Goal: Task Accomplishment & Management: Manage account settings

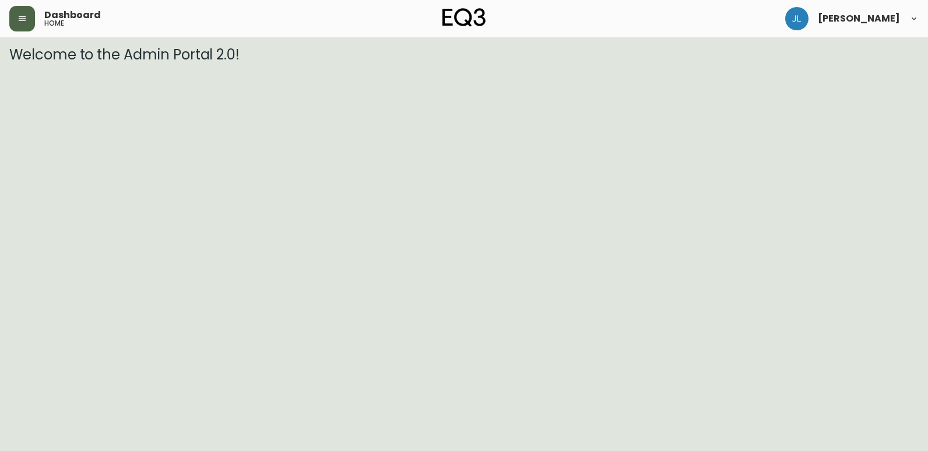
click at [30, 15] on button "button" at bounding box center [22, 19] width 26 height 26
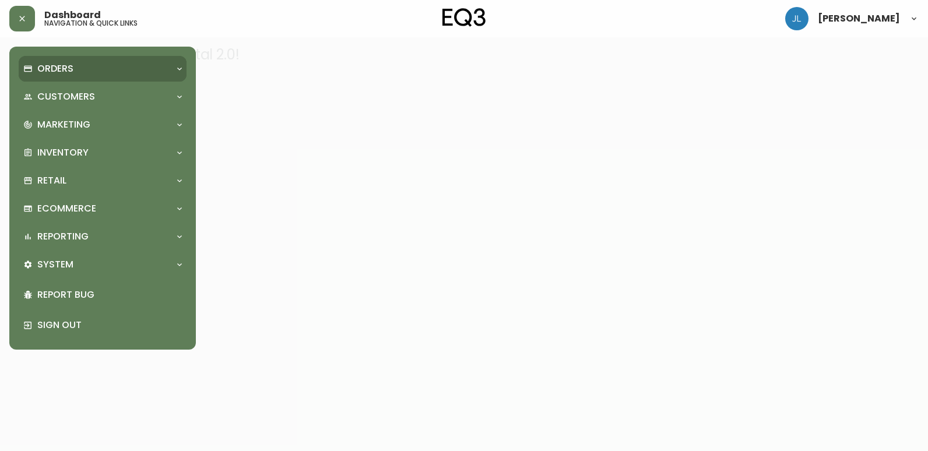
click at [72, 73] on p "Orders" at bounding box center [55, 68] width 36 height 13
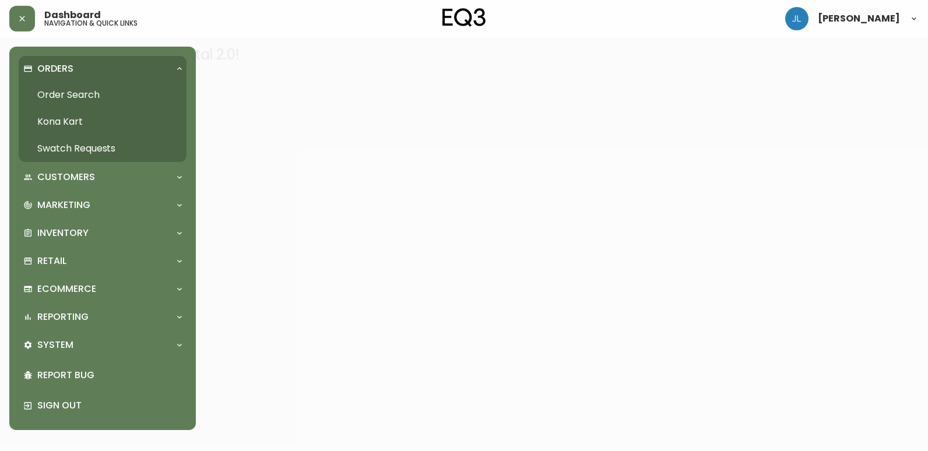
click at [82, 93] on link "Order Search" at bounding box center [103, 95] width 168 height 27
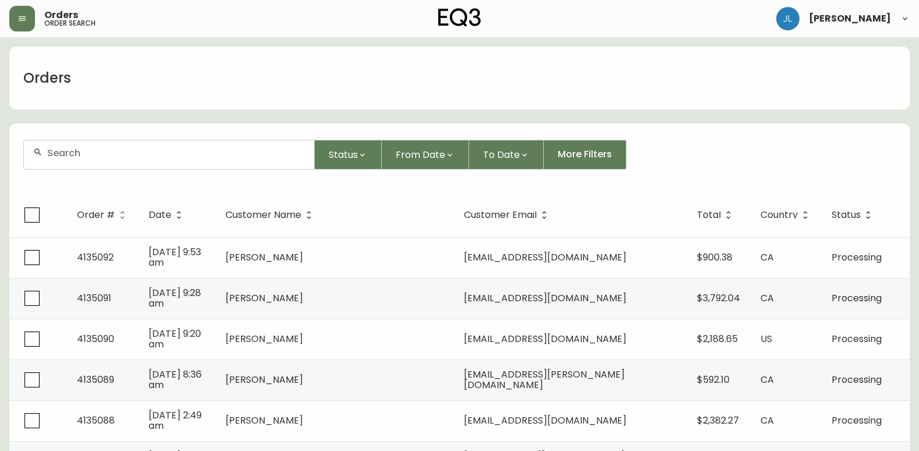
click at [163, 145] on div at bounding box center [169, 154] width 290 height 29
paste input "4134879"
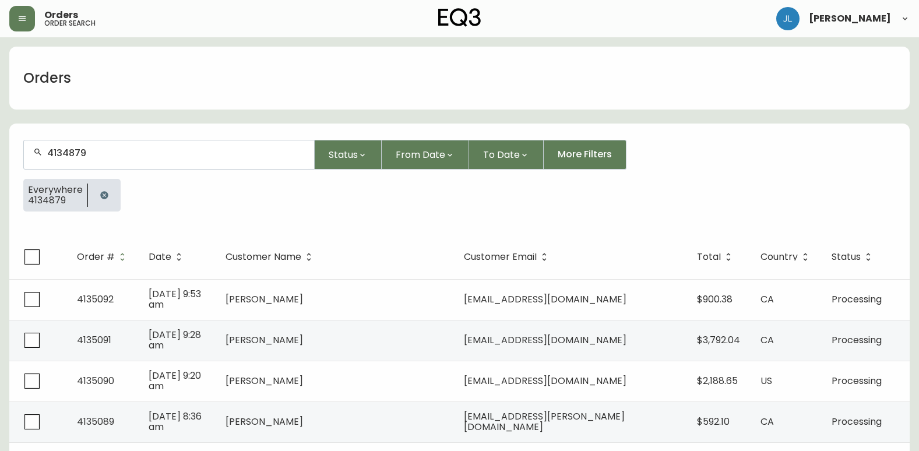
type input "4134879"
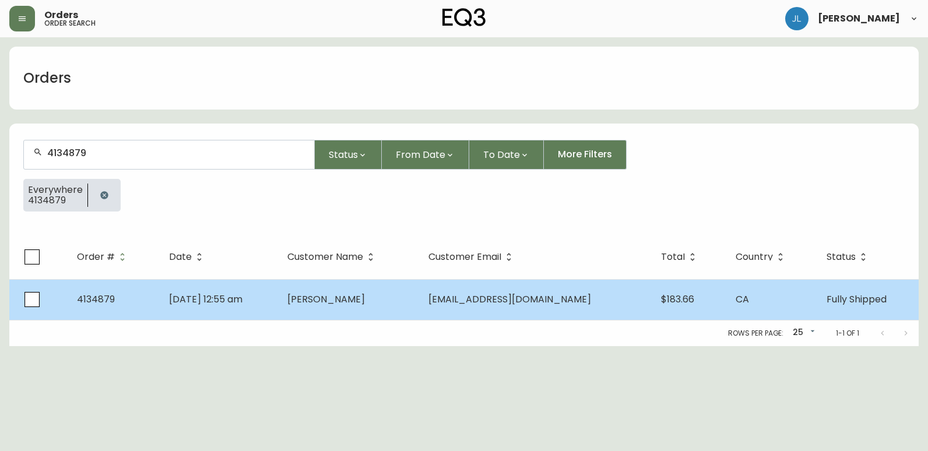
click at [278, 308] on td "[DATE] 12:55 am" at bounding box center [219, 299] width 118 height 41
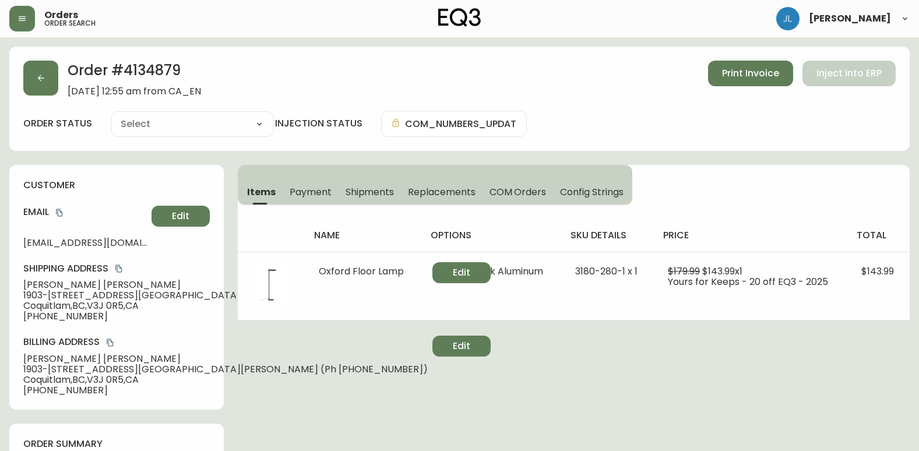
type input "Fully Shipped"
select select "FULLY_SHIPPED"
click at [358, 181] on button "Shipments" at bounding box center [370, 192] width 63 height 26
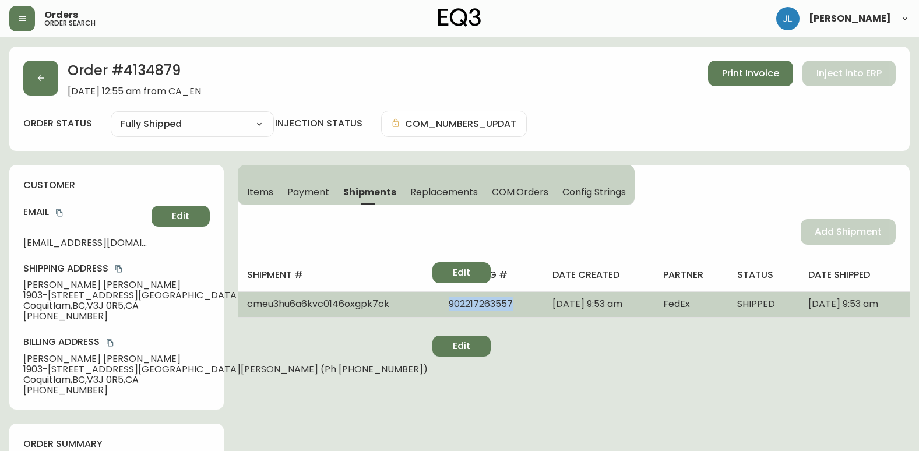
drag, startPoint x: 482, startPoint y: 310, endPoint x: 417, endPoint y: 302, distance: 66.3
click at [439, 302] on td "902217263557" at bounding box center [491, 304] width 104 height 26
copy span "902217263557"
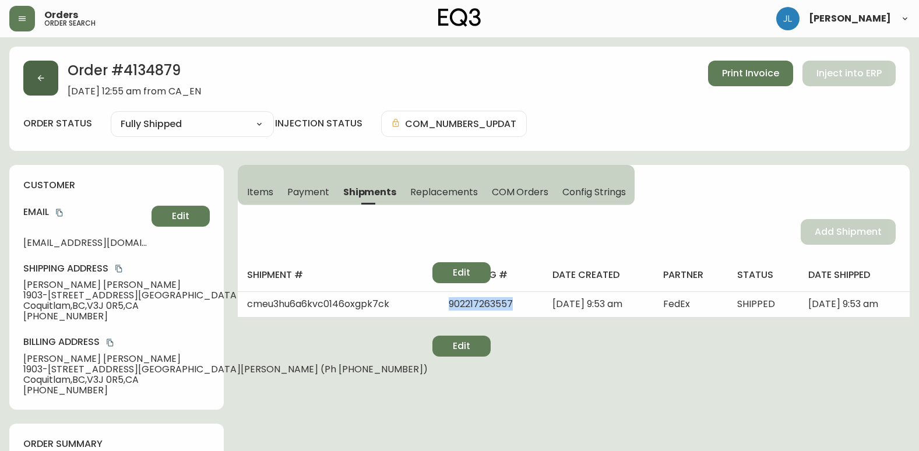
click at [47, 75] on button "button" at bounding box center [40, 78] width 35 height 35
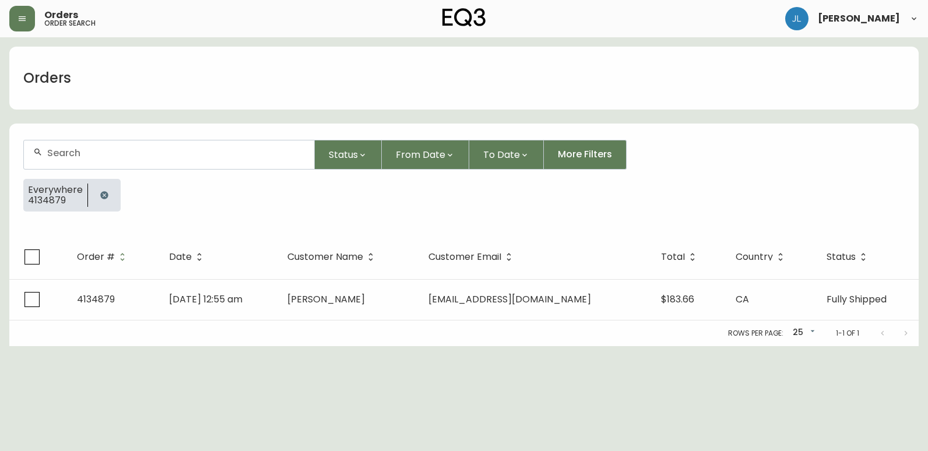
click at [107, 190] on button "button" at bounding box center [104, 195] width 23 height 23
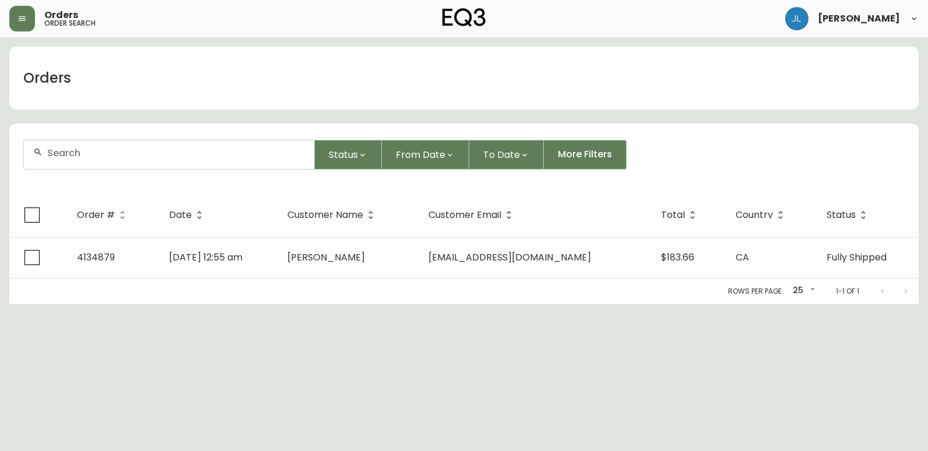
drag, startPoint x: 106, startPoint y: 158, endPoint x: 191, endPoint y: 102, distance: 102.1
click at [105, 158] on div at bounding box center [169, 154] width 290 height 29
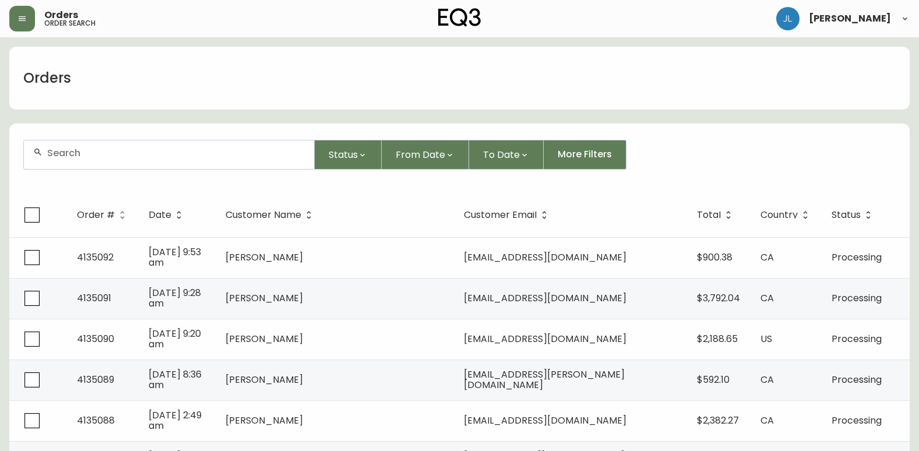
paste input "4133910"
type input "4133910"
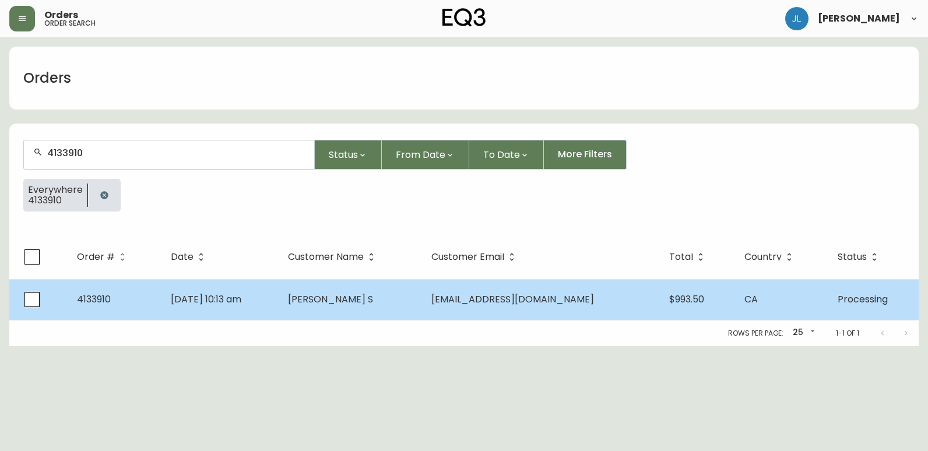
click at [279, 292] on td "[DATE] 10:13 am" at bounding box center [219, 299] width 117 height 41
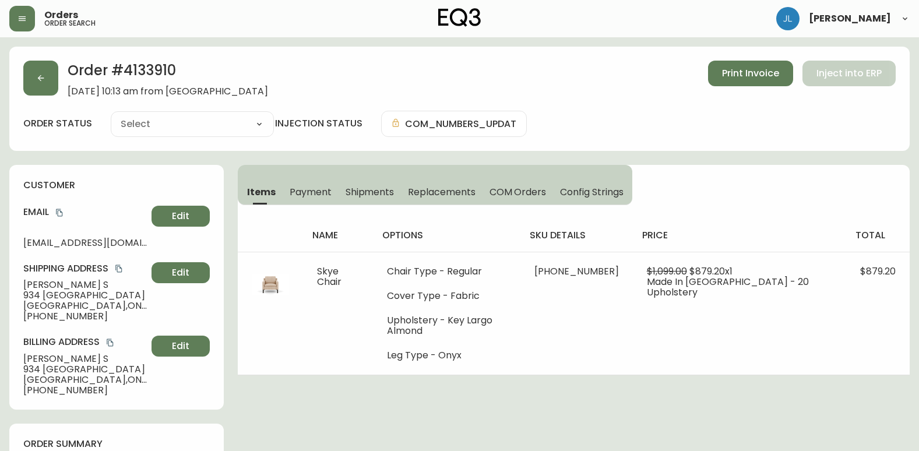
type input "Processing"
select select "PROCESSING"
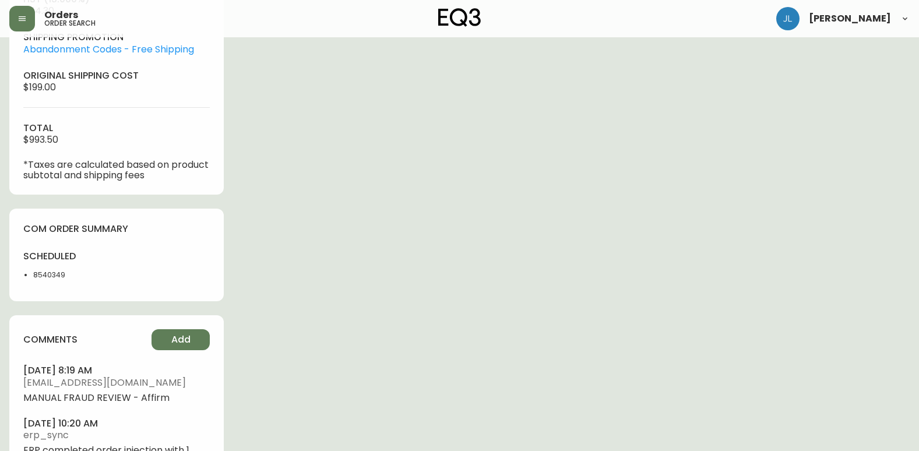
scroll to position [608, 0]
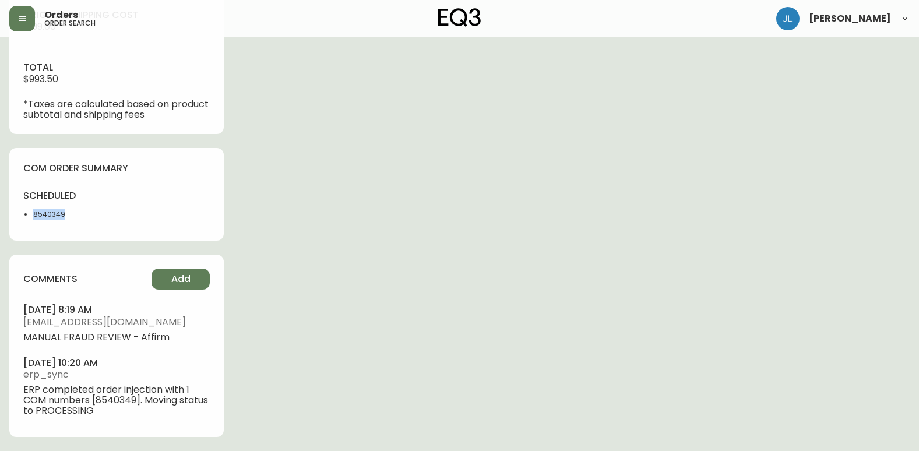
drag, startPoint x: 38, startPoint y: 217, endPoint x: 20, endPoint y: 219, distance: 17.6
click at [20, 219] on div "com order summary scheduled 8540349" at bounding box center [116, 194] width 214 height 93
copy li "8540349"
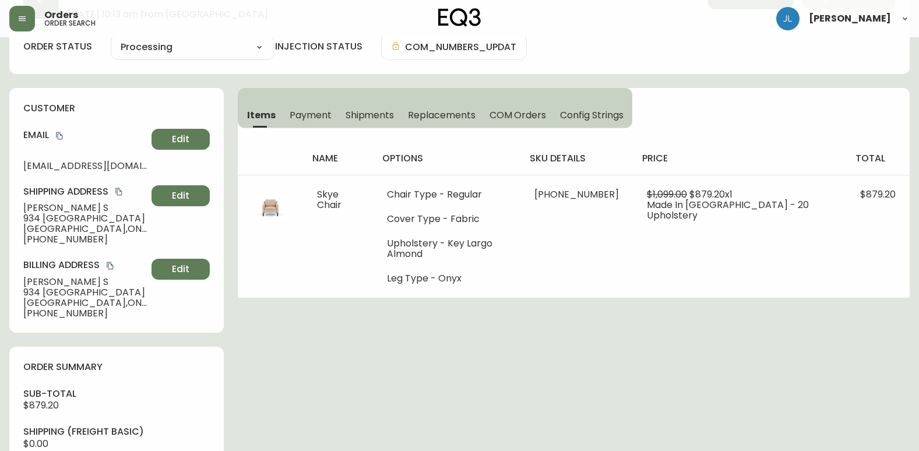
scroll to position [0, 0]
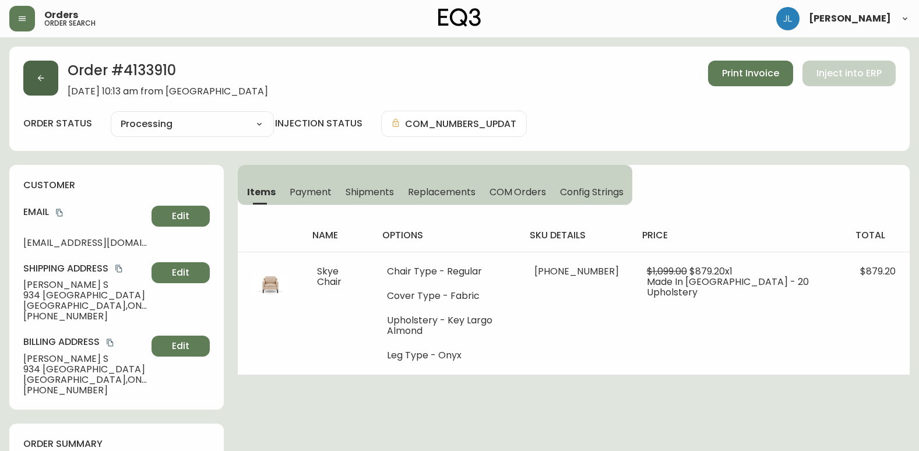
click at [30, 83] on button "button" at bounding box center [40, 78] width 35 height 35
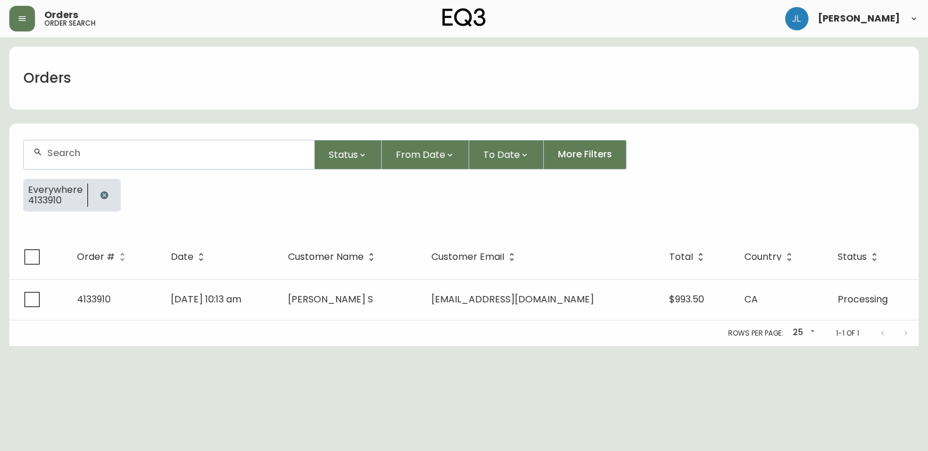
click at [101, 189] on button "button" at bounding box center [104, 195] width 23 height 23
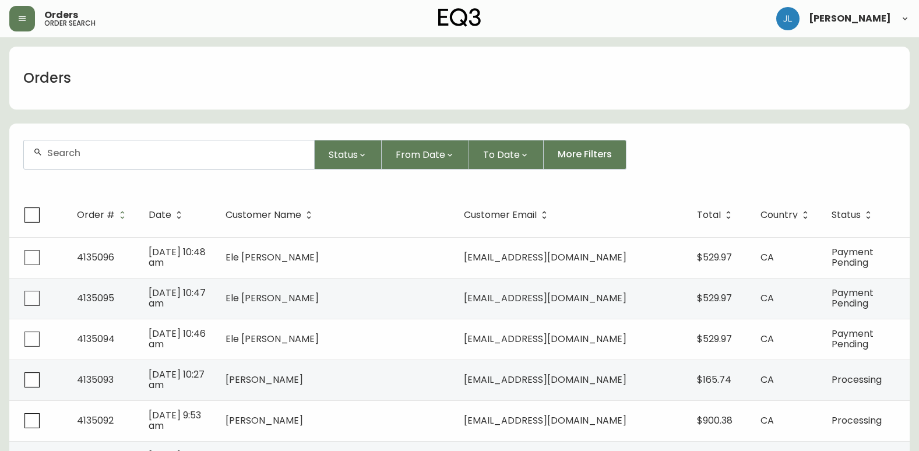
click at [199, 160] on div at bounding box center [169, 154] width 290 height 29
paste input "4134779"
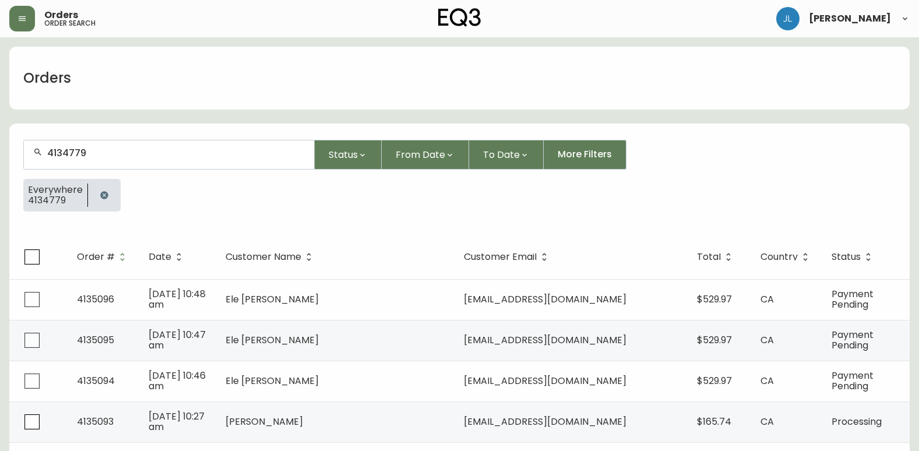
type input "4134779"
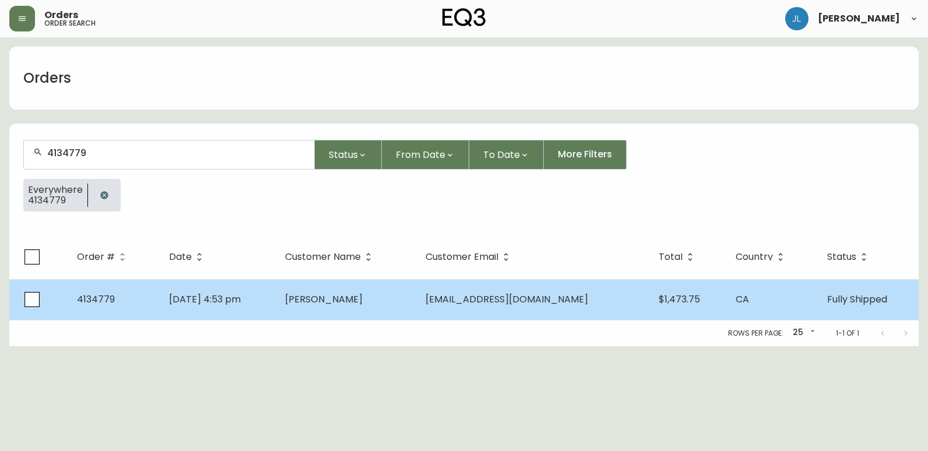
click at [416, 300] on td "[PERSON_NAME]" at bounding box center [346, 299] width 140 height 41
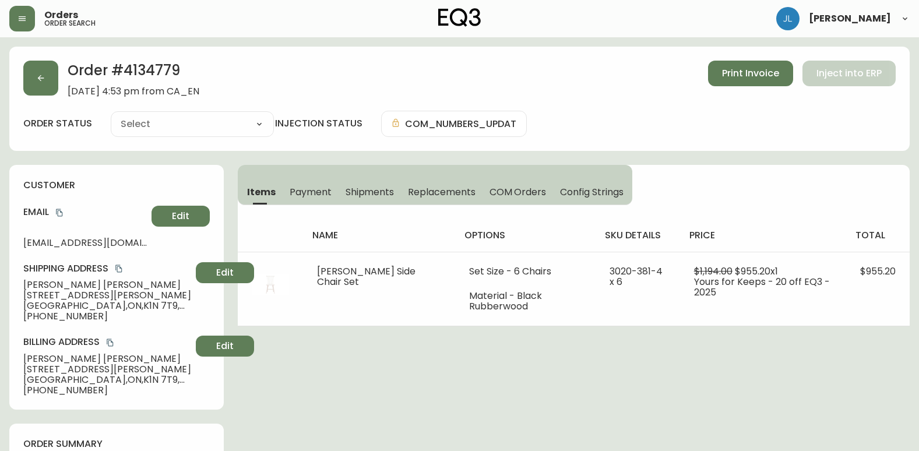
type input "Fully Shipped"
select select "FULLY_SHIPPED"
click at [50, 79] on button "button" at bounding box center [40, 78] width 35 height 35
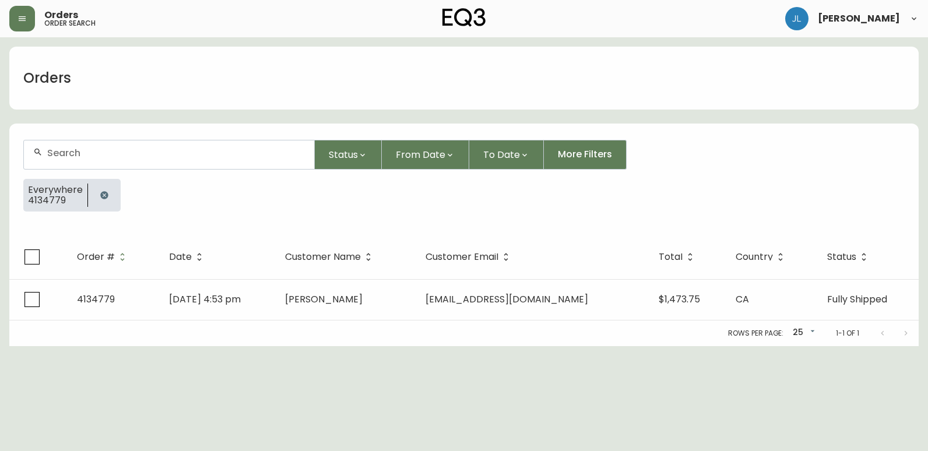
click at [100, 192] on icon "button" at bounding box center [104, 195] width 9 height 9
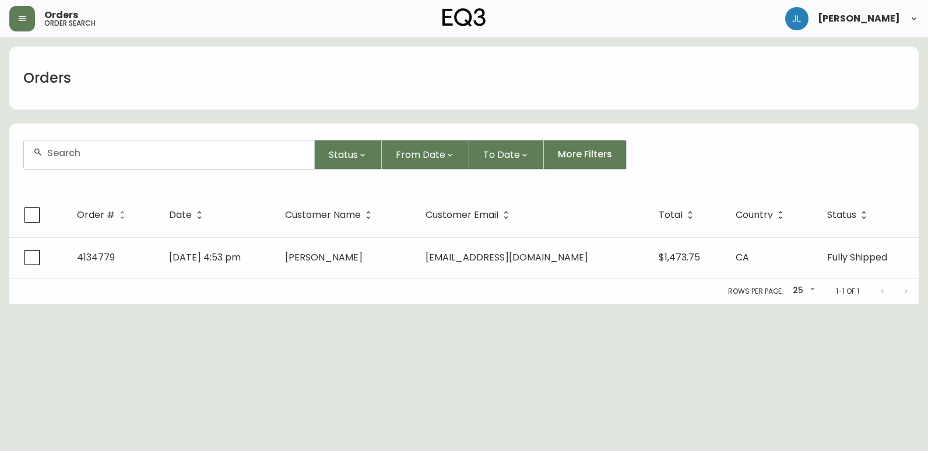
click at [103, 160] on div at bounding box center [169, 154] width 290 height 29
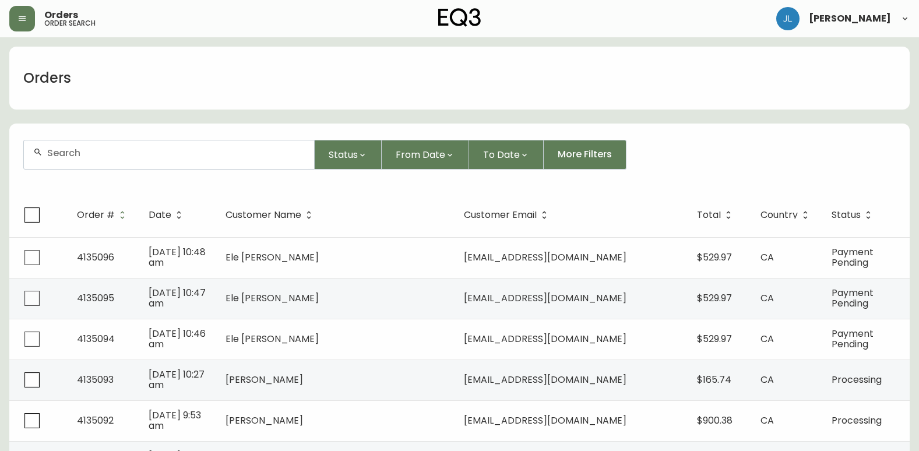
paste input "4133066"
type input "4133066"
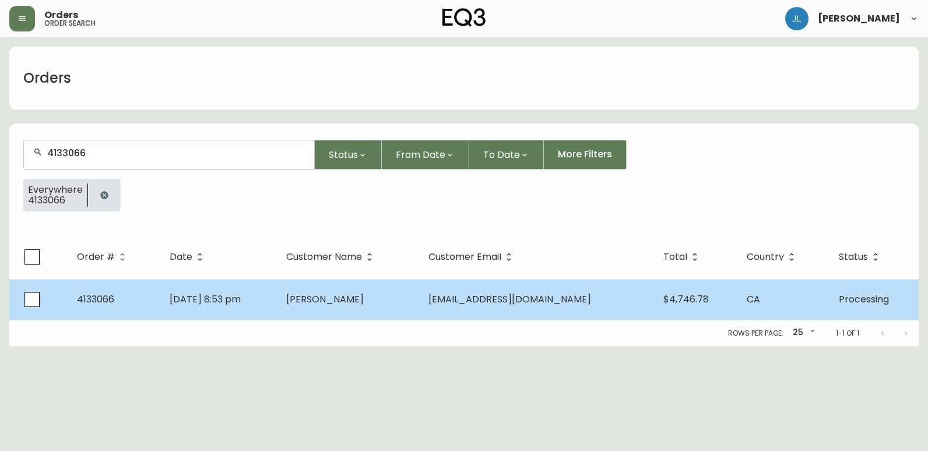
click at [277, 298] on td "[DATE] 8:53 pm" at bounding box center [218, 299] width 117 height 41
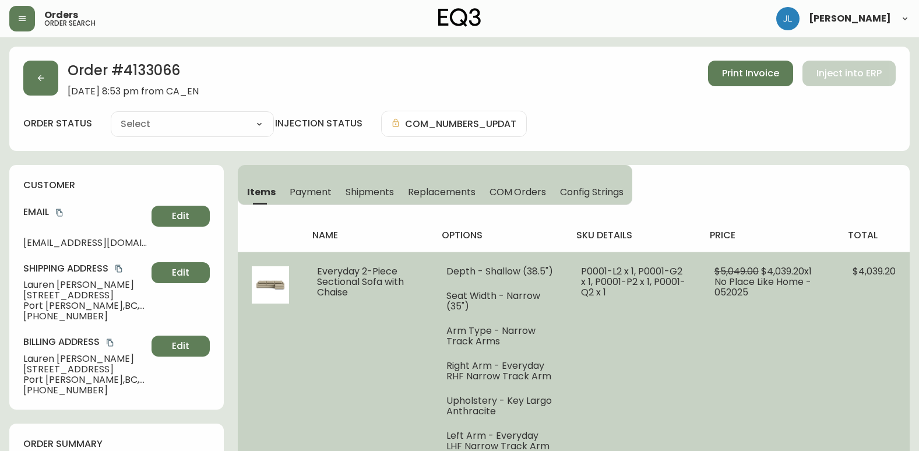
type input "Processing"
select select "PROCESSING"
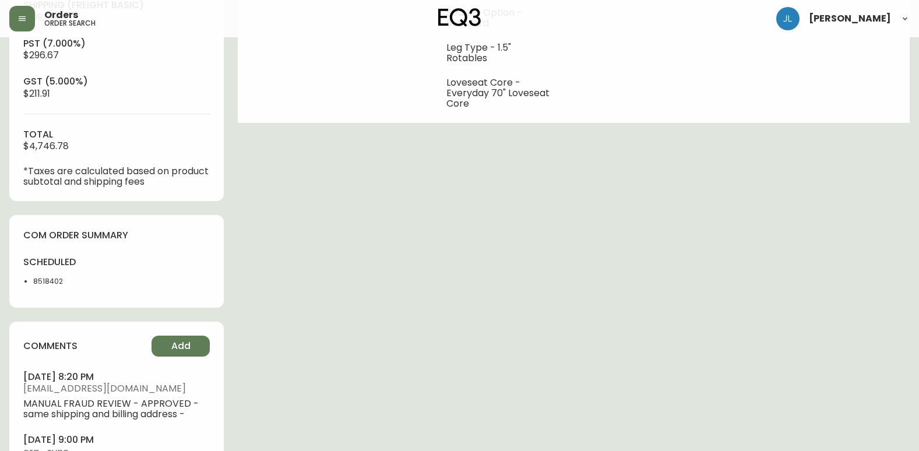
scroll to position [524, 0]
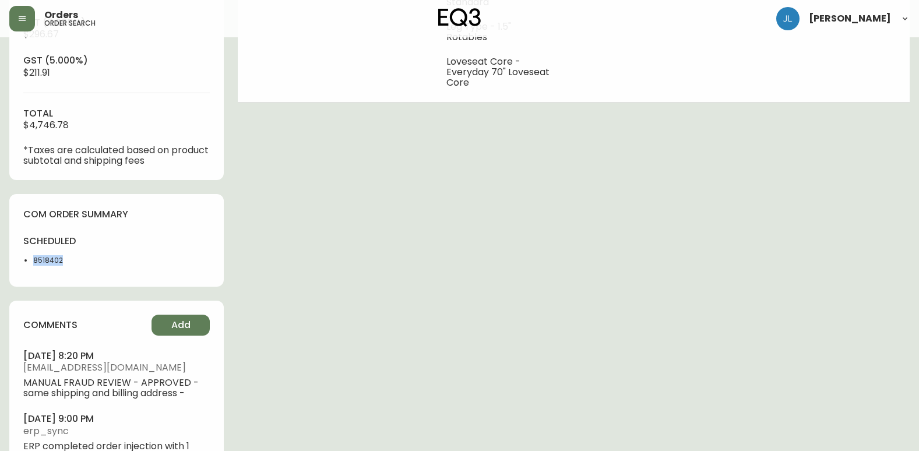
drag, startPoint x: 69, startPoint y: 266, endPoint x: 33, endPoint y: 266, distance: 36.1
click at [33, 266] on div "scheduled 8518402" at bounding box center [66, 253] width 86 height 37
copy li "8518402"
click at [800, 336] on div "Order # 4133066 [DATE] 8:53 pm from CA_EN Print Invoice Inject into ERP order s…" at bounding box center [459, 14] width 900 height 985
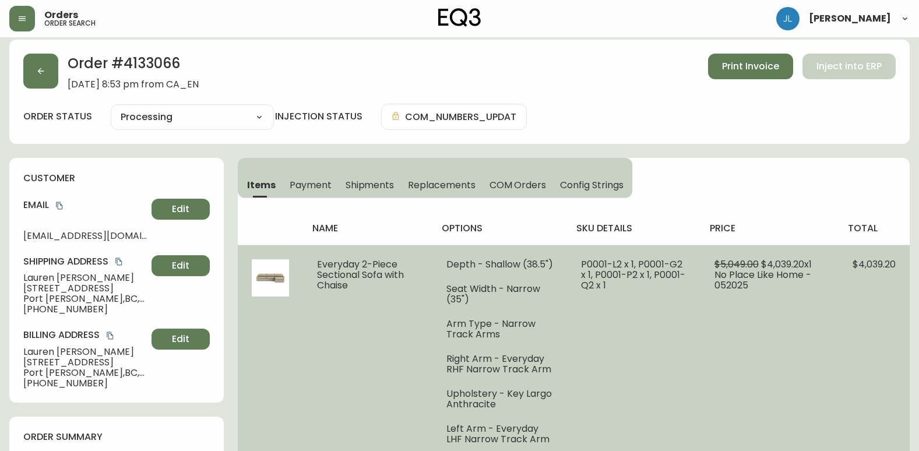
scroll to position [0, 0]
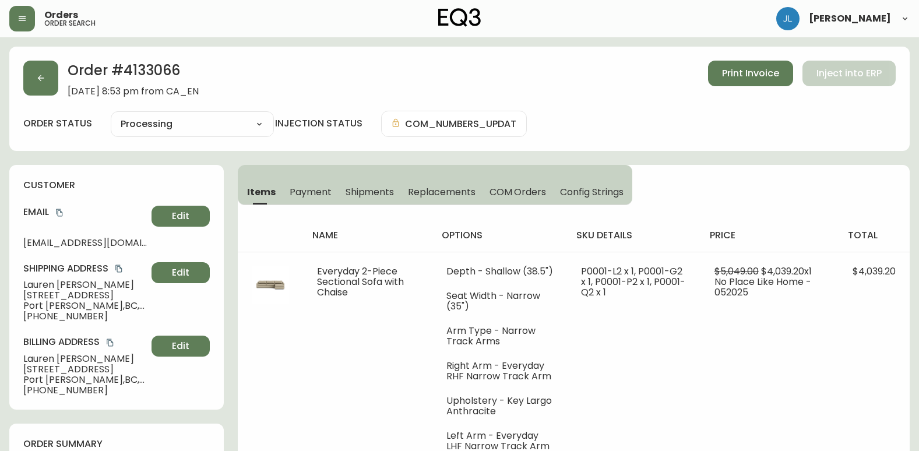
click at [517, 97] on div "Order # 4133066 [DATE] 8:53 pm from CA_EN Print Invoice Inject into ERP order s…" at bounding box center [459, 99] width 900 height 104
drag, startPoint x: 215, startPoint y: 70, endPoint x: 126, endPoint y: 71, distance: 89.2
click at [126, 71] on h2 "Order # 4133066" at bounding box center [133, 74] width 131 height 26
copy h2 "4133066"
drag, startPoint x: 568, startPoint y: 3, endPoint x: 502, endPoint y: 79, distance: 100.4
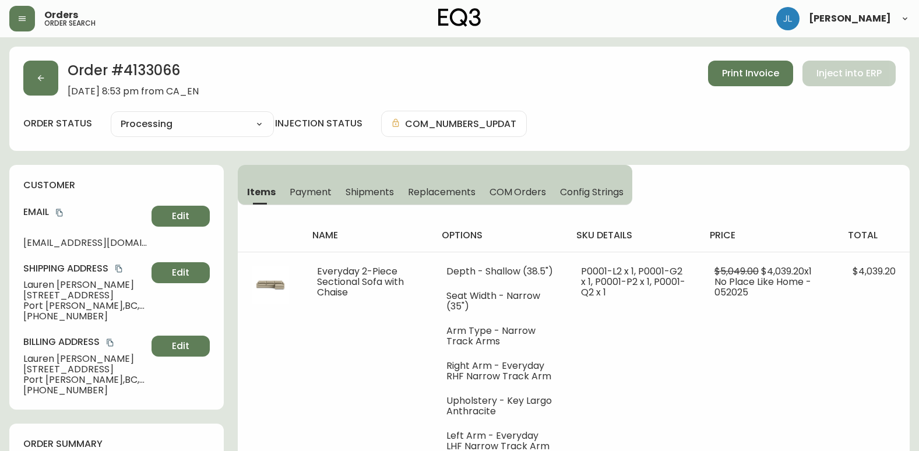
click at [502, 79] on div "Order # 4133066 [DATE] 8:53 pm from CA_EN Print Invoice Inject into ERP" at bounding box center [459, 79] width 872 height 36
click at [464, 77] on div "Order # 4133066 [DATE] 8:53 pm from CA_EN Print Invoice Inject into ERP" at bounding box center [459, 79] width 872 height 36
click at [40, 83] on button "button" at bounding box center [40, 78] width 35 height 35
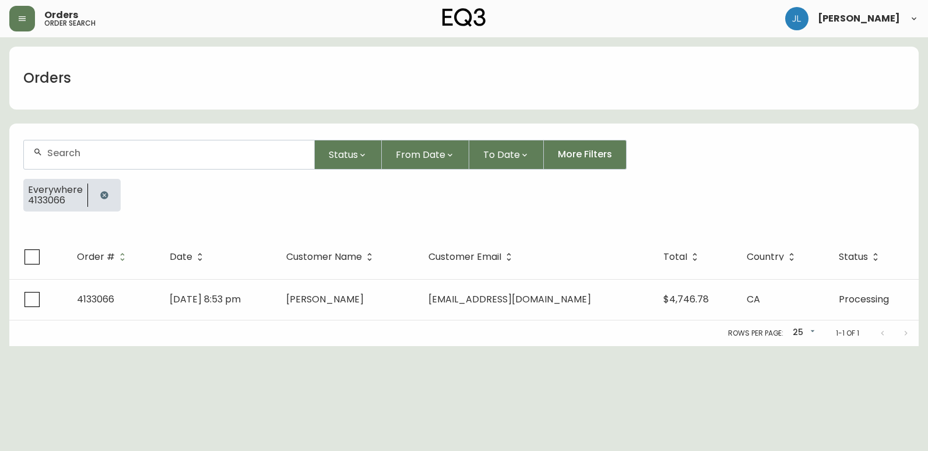
click at [100, 191] on icon "button" at bounding box center [104, 195] width 9 height 9
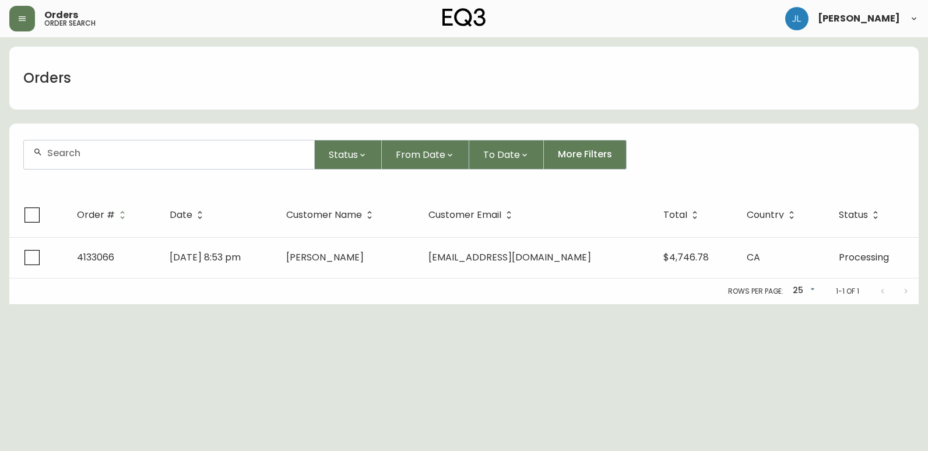
click at [115, 148] on input "text" at bounding box center [176, 152] width 258 height 11
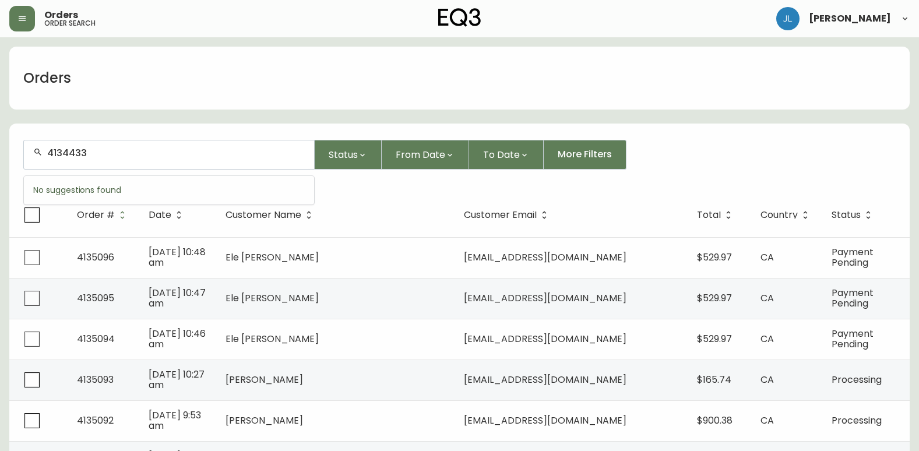
type input "4134433"
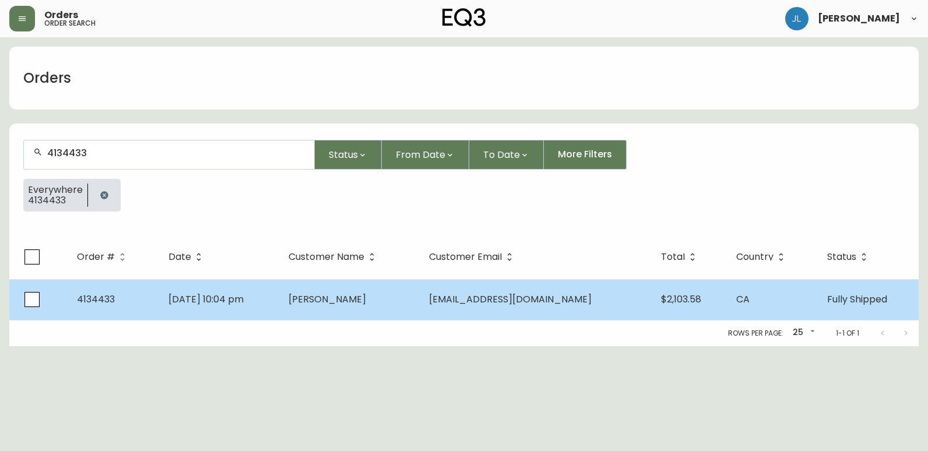
click at [270, 291] on td "[DATE] 10:04 pm" at bounding box center [219, 299] width 120 height 41
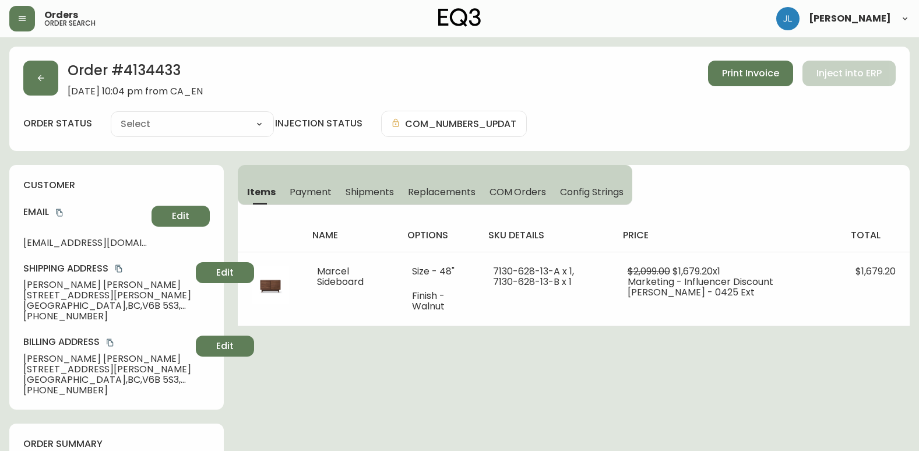
type input "Fully Shipped"
select select "FULLY_SHIPPED"
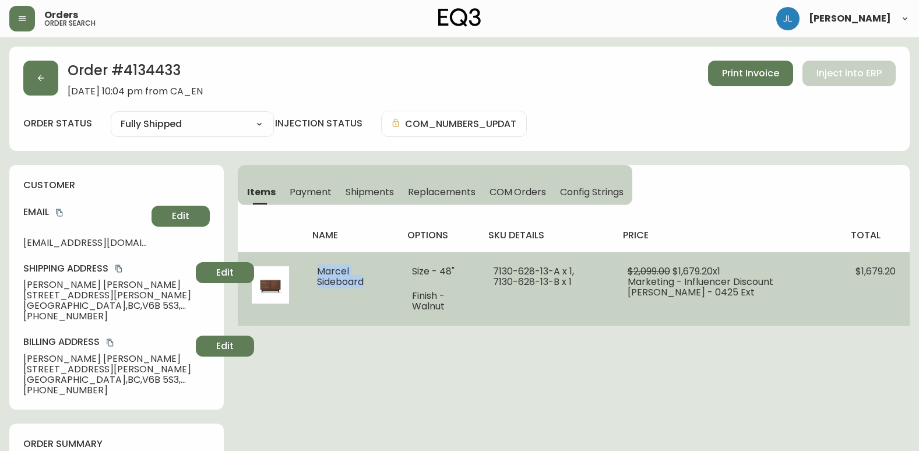
drag, startPoint x: 375, startPoint y: 286, endPoint x: 314, endPoint y: 269, distance: 63.5
click at [314, 269] on td "Marcel Sideboard" at bounding box center [350, 289] width 95 height 74
drag, startPoint x: 585, startPoint y: 288, endPoint x: 498, endPoint y: 273, distance: 88.0
click at [498, 273] on td "7130-628-13-A x 1, 7130-628-13-B x 1" at bounding box center [546, 289] width 134 height 74
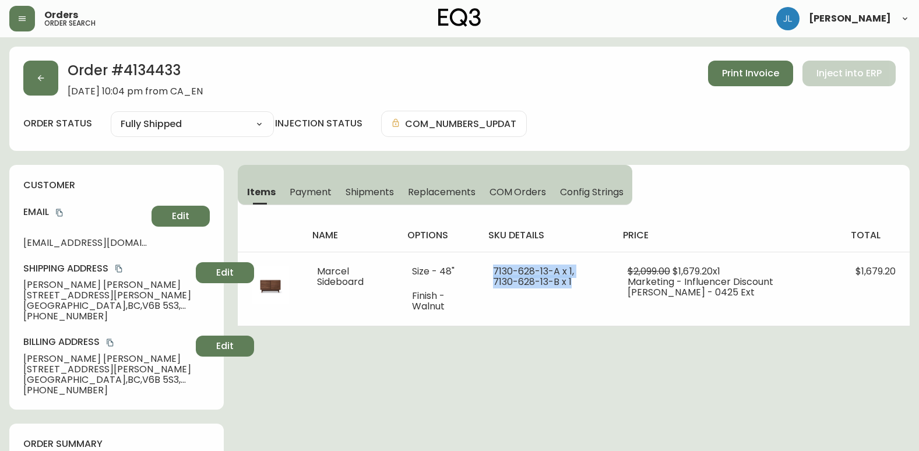
copy span "7130-628-13-A x 1, 7130-628-13-B x 1"
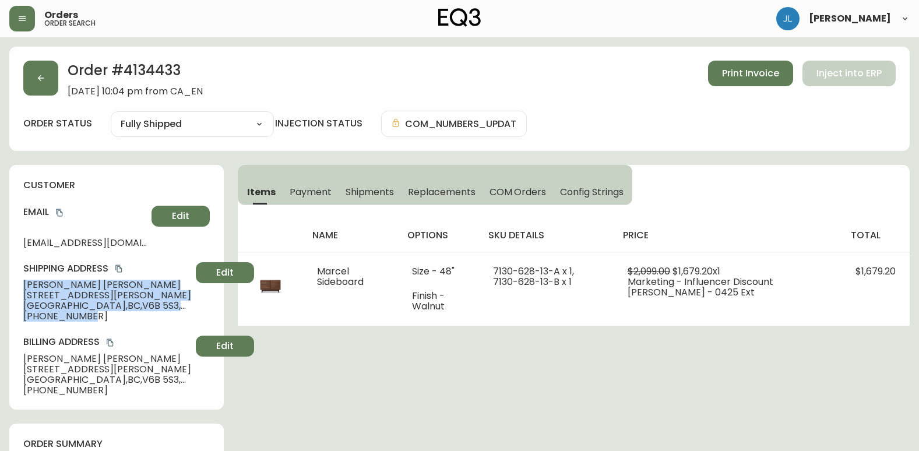
drag, startPoint x: 97, startPoint y: 318, endPoint x: 10, endPoint y: 281, distance: 93.7
click at [10, 281] on div "customer Email [EMAIL_ADDRESS][DOMAIN_NAME] Edit Shipping Address [PERSON_NAME]…" at bounding box center [116, 287] width 214 height 245
copy div "[PERSON_NAME] [STREET_ADDRESS][PERSON_NAME] [PHONE_NUMBER]"
click at [37, 73] on icon "button" at bounding box center [40, 77] width 9 height 9
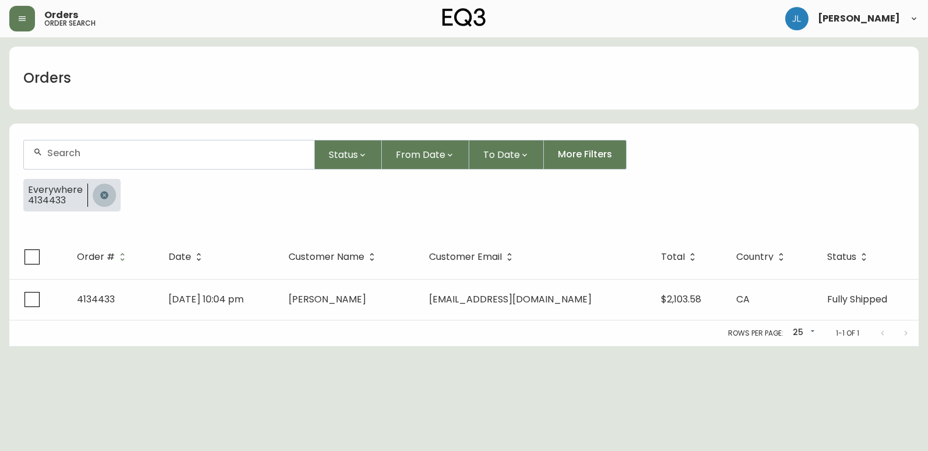
click at [108, 191] on button "button" at bounding box center [104, 195] width 23 height 23
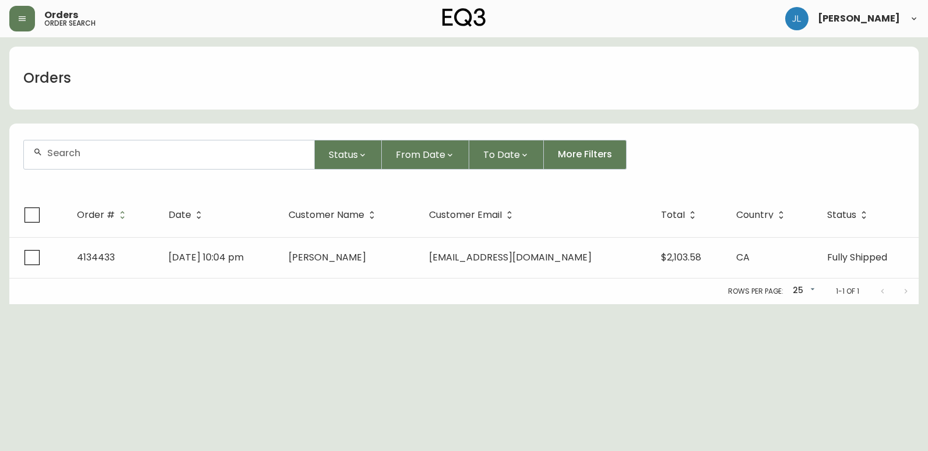
click at [115, 158] on div at bounding box center [169, 154] width 290 height 29
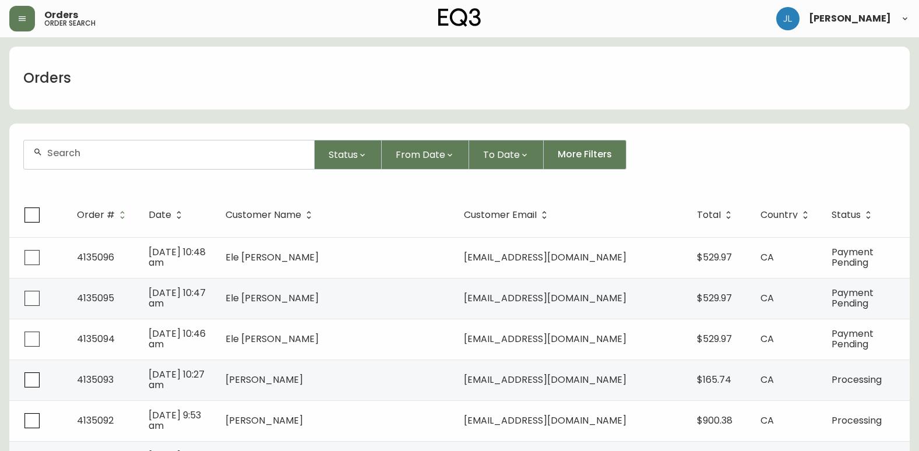
paste input "4134381"
type input "4134381"
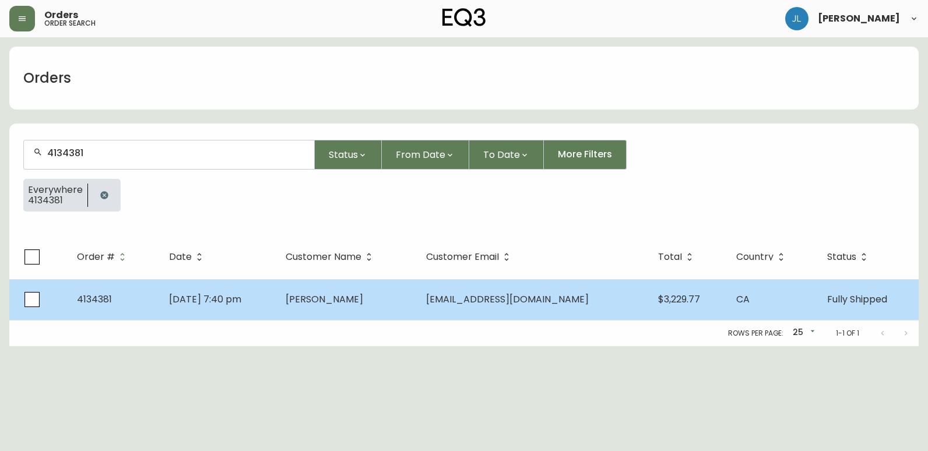
click at [326, 311] on td "[PERSON_NAME]" at bounding box center [346, 299] width 140 height 41
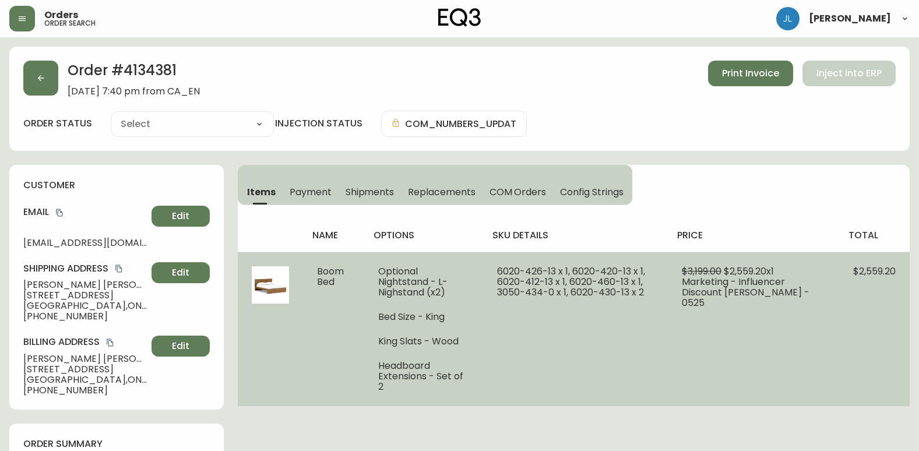
type input "Fully Shipped"
select select "FULLY_SHIPPED"
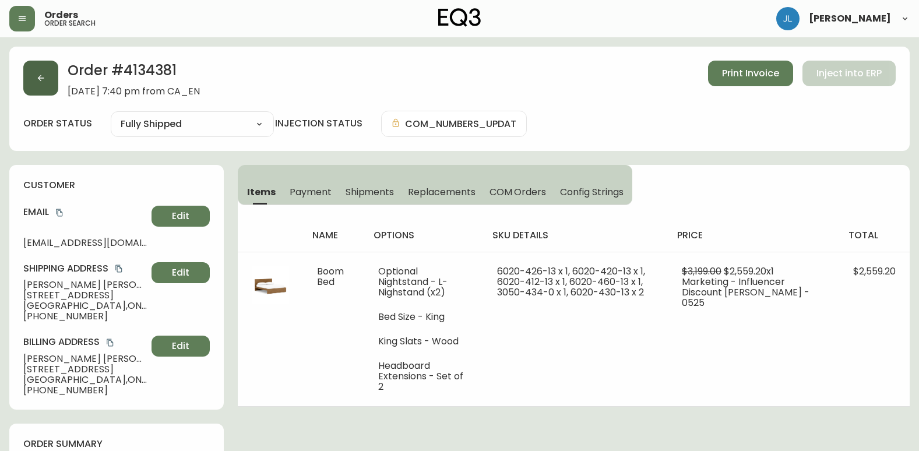
click at [34, 76] on button "button" at bounding box center [40, 78] width 35 height 35
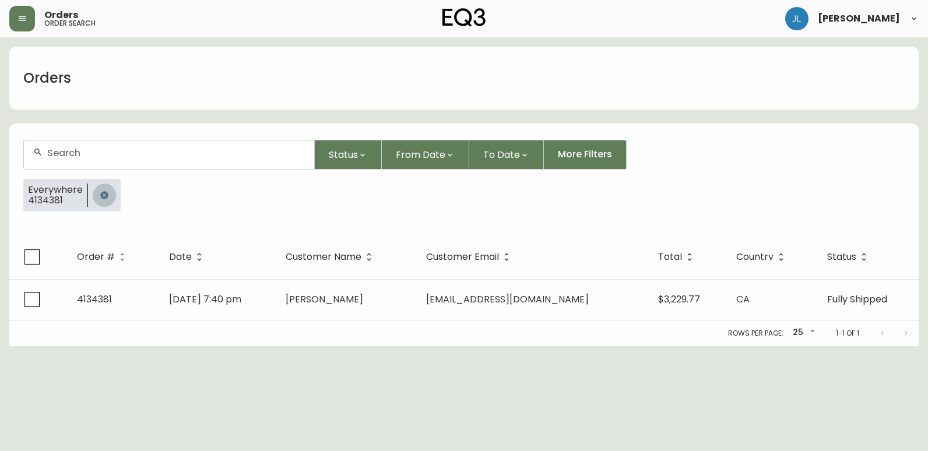
drag, startPoint x: 103, startPoint y: 192, endPoint x: 112, endPoint y: 183, distance: 12.8
click at [103, 192] on icon "button" at bounding box center [104, 195] width 8 height 8
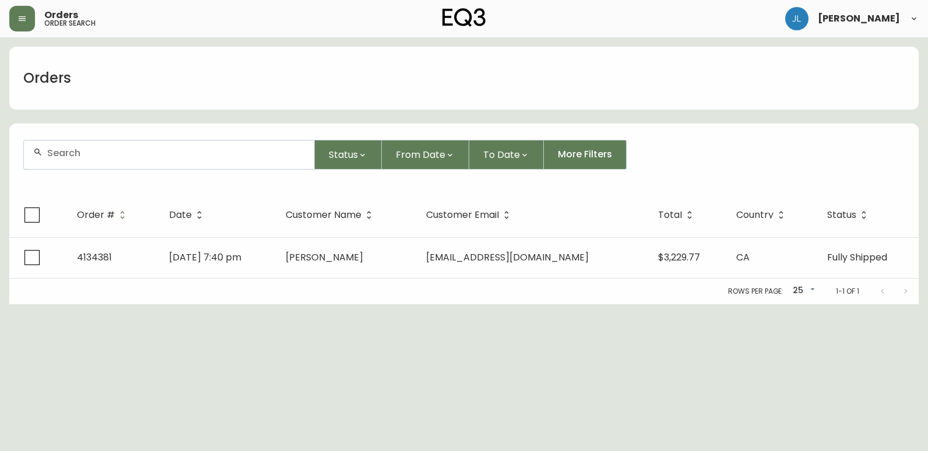
click at [123, 158] on div at bounding box center [169, 154] width 290 height 29
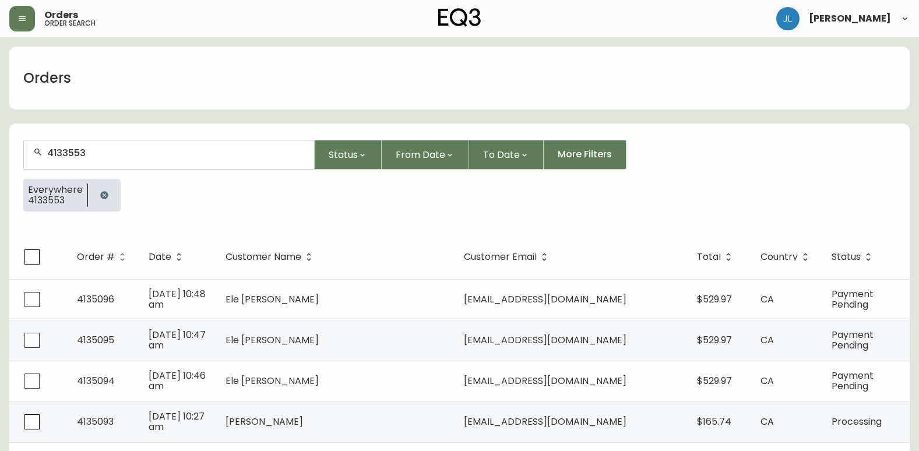
type input "4133553"
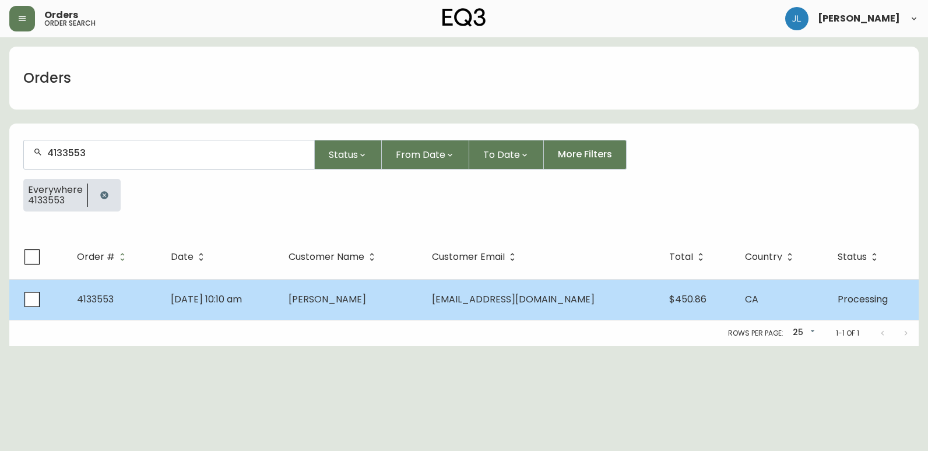
click at [279, 304] on td "[DATE] 10:10 am" at bounding box center [220, 299] width 118 height 41
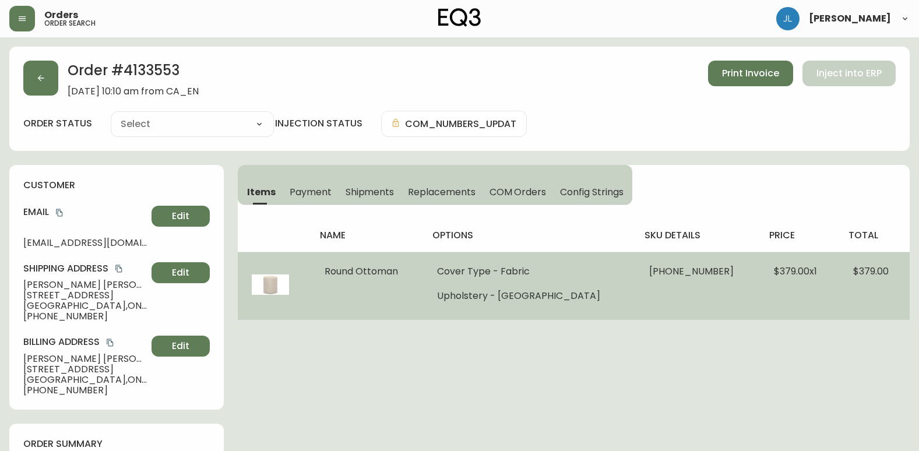
type input "Processing"
select select "PROCESSING"
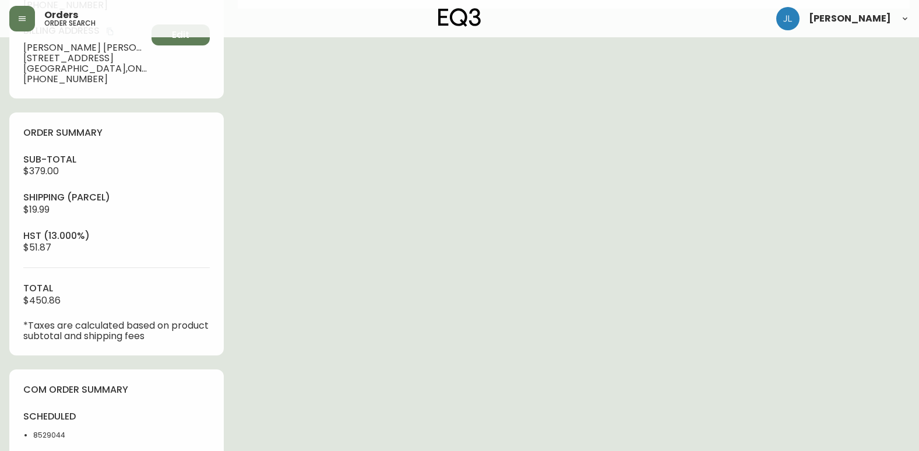
scroll to position [408, 0]
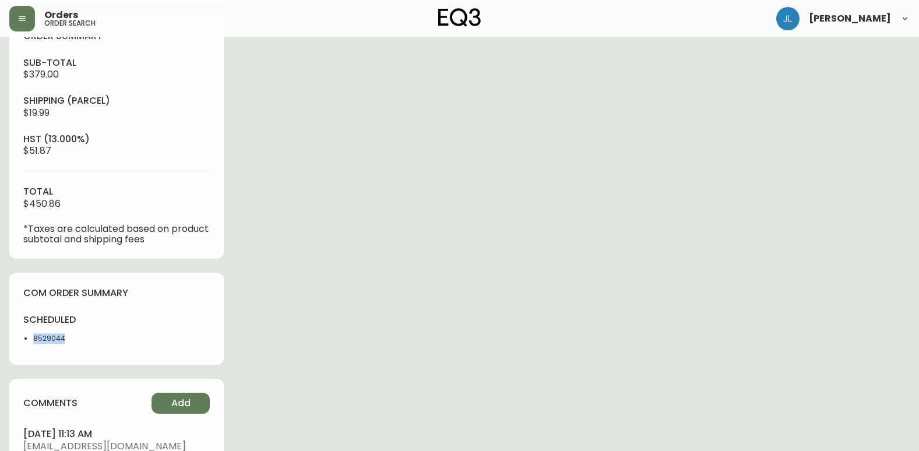
click at [0, 341] on html "Orders order search [PERSON_NAME] Order # 4133553 [DATE] 10:10 am from [GEOGRAP…" at bounding box center [459, 89] width 919 height 994
copy li "8529044"
click at [819, 281] on div "Order # 4133553 [DATE] 10:10 am from [GEOGRAPHIC_DATA] Print Invoice Inject int…" at bounding box center [459, 112] width 900 height 947
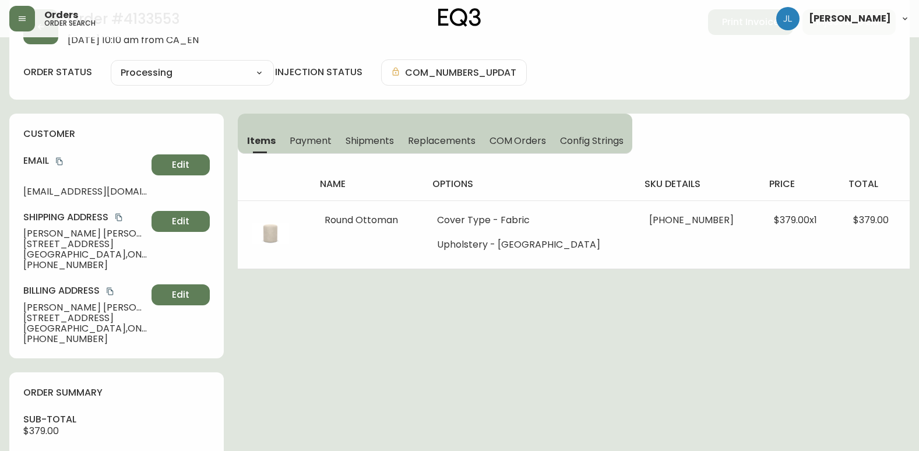
scroll to position [0, 0]
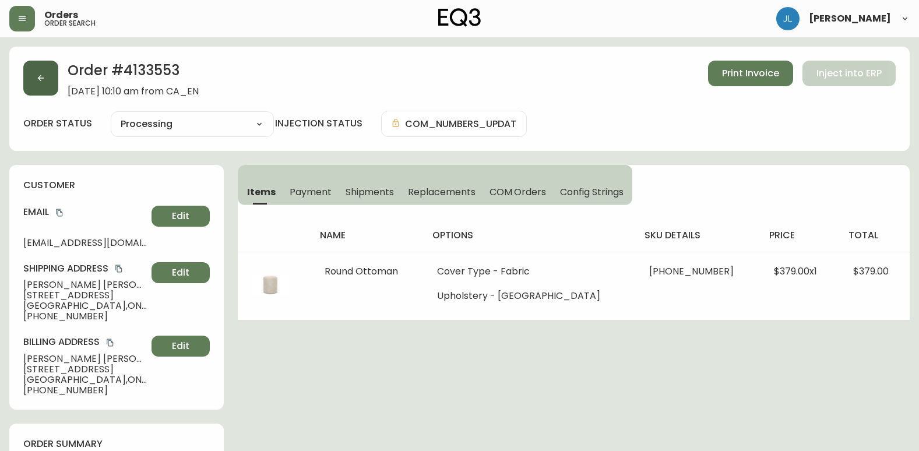
click at [32, 83] on button "button" at bounding box center [40, 78] width 35 height 35
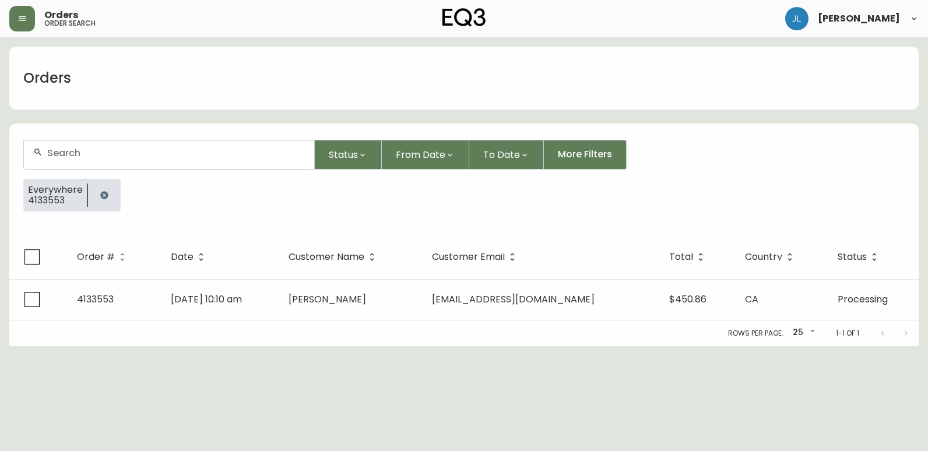
click at [107, 192] on icon "button" at bounding box center [104, 195] width 9 height 9
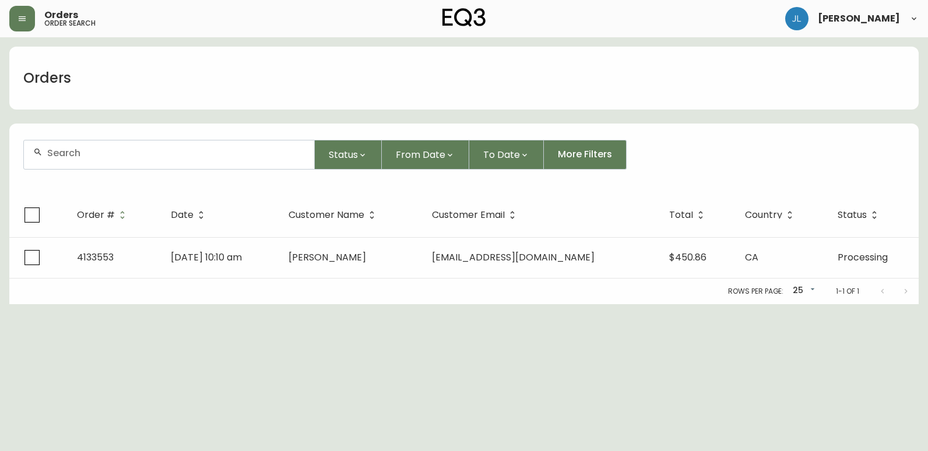
click at [133, 154] on input "text" at bounding box center [176, 152] width 258 height 11
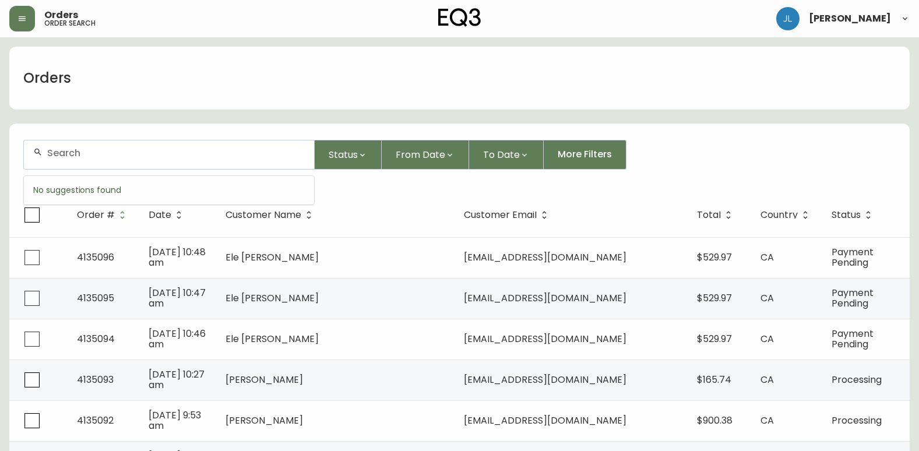
paste input "4133456"
type input "4133456"
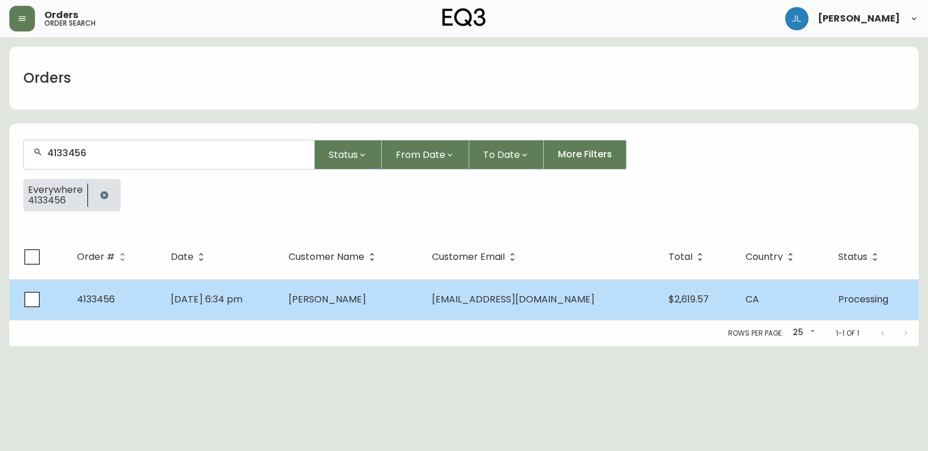
click at [422, 317] on td "[PERSON_NAME]" at bounding box center [350, 299] width 143 height 41
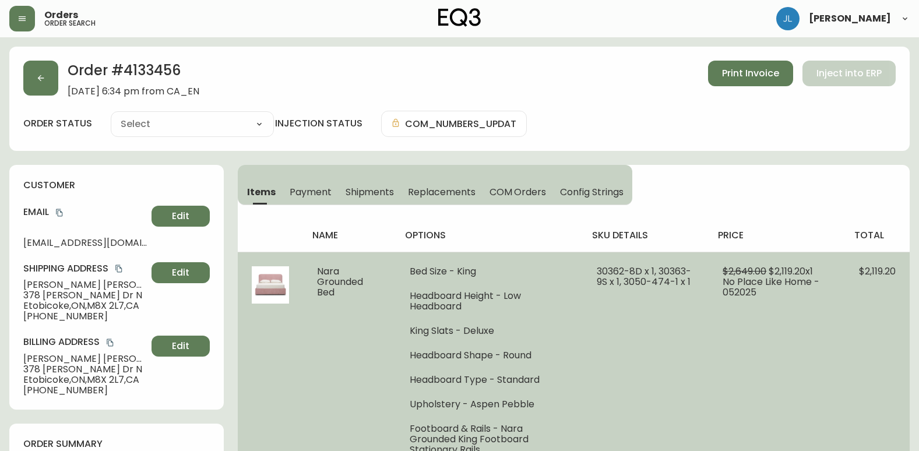
type input "Processing"
select select "PROCESSING"
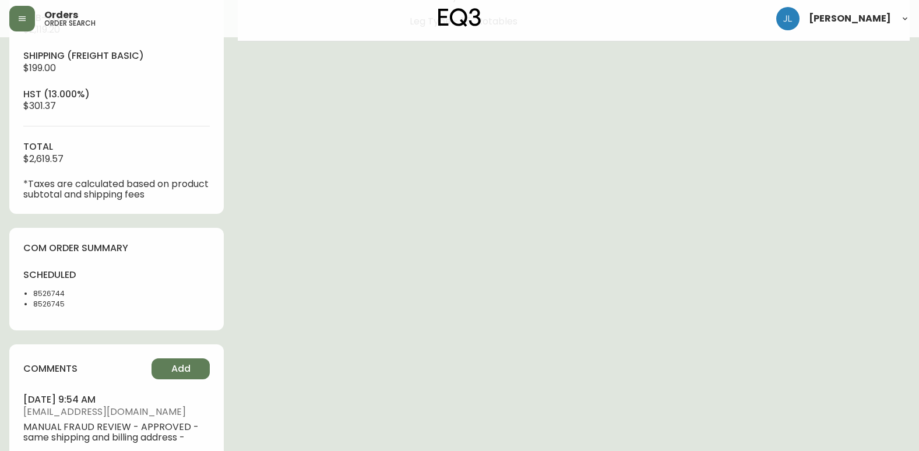
scroll to position [466, 0]
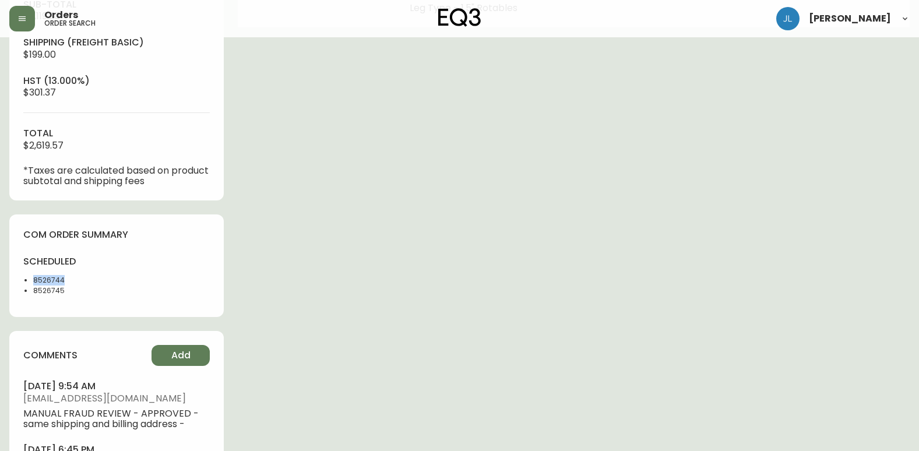
drag, startPoint x: 91, startPoint y: 281, endPoint x: -2, endPoint y: 278, distance: 93.9
click at [0, 278] on html "Orders order search [PERSON_NAME] Order # 4133456 [DATE] 6:34 pm from CA_EN Pri…" at bounding box center [459, 36] width 919 height 1004
copy li "8526744"
click at [220, 414] on div "comments Add [DATE] 9:54 am [EMAIL_ADDRESS][DOMAIN_NAME] MANUAL FRAUD REVIEW - …" at bounding box center [116, 427] width 214 height 193
drag, startPoint x: 64, startPoint y: 293, endPoint x: 29, endPoint y: 292, distance: 35.6
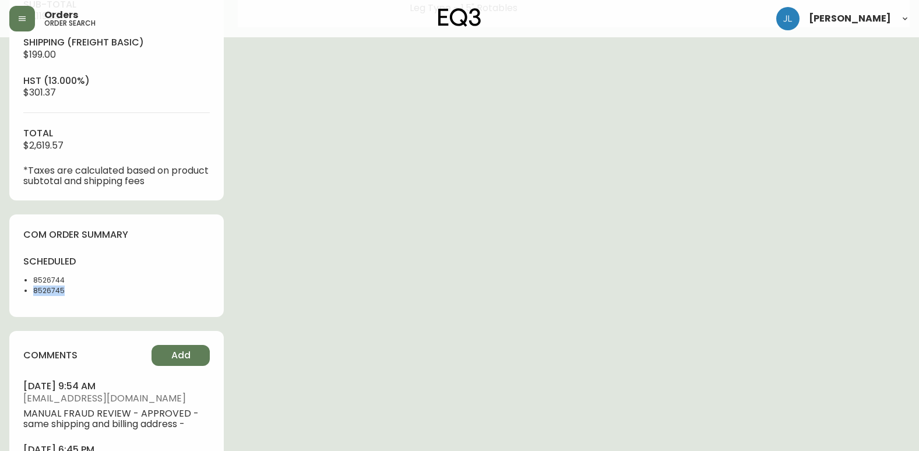
click at [29, 292] on div "scheduled 8526744 8526745" at bounding box center [66, 279] width 86 height 48
copy li "8526745"
click at [830, 294] on div "Order # 4133456 [DATE] 6:34 pm from CA_EN Print Invoice Inject into ERP order s…" at bounding box center [459, 58] width 900 height 957
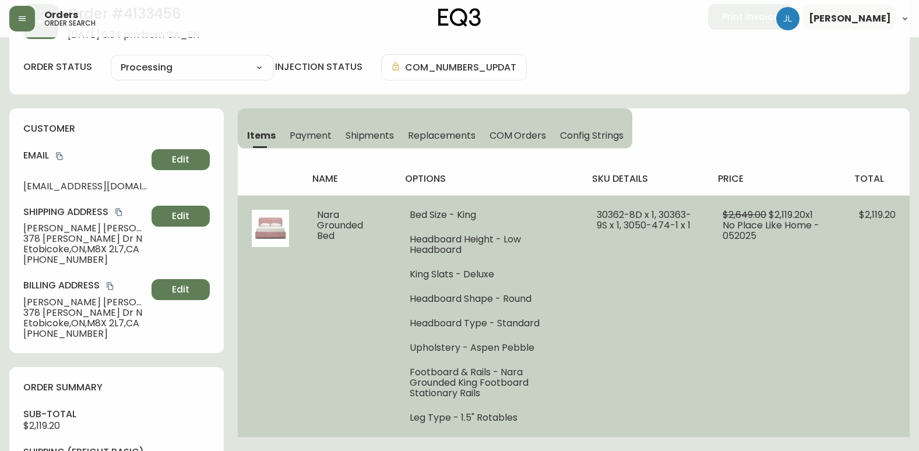
scroll to position [0, 0]
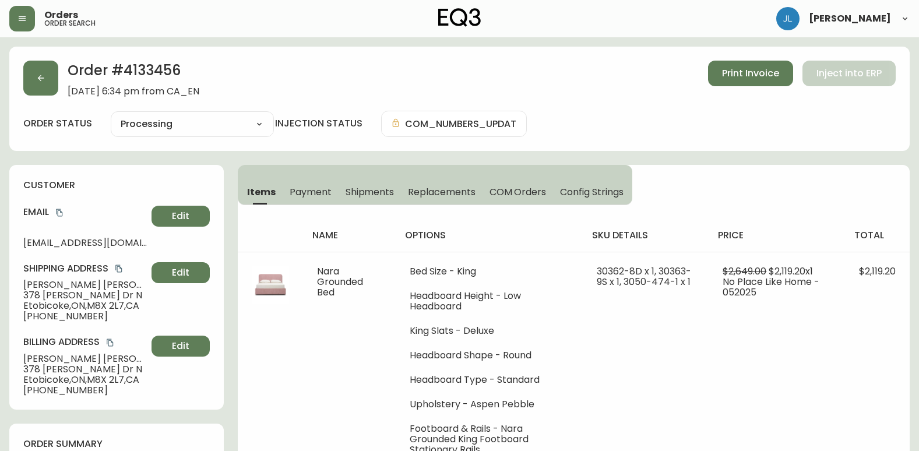
click at [706, 122] on div "order status Processing Cancelled Fully Shipped Processing Partially Shipped in…" at bounding box center [459, 124] width 872 height 26
click at [37, 80] on icon "button" at bounding box center [40, 77] width 9 height 9
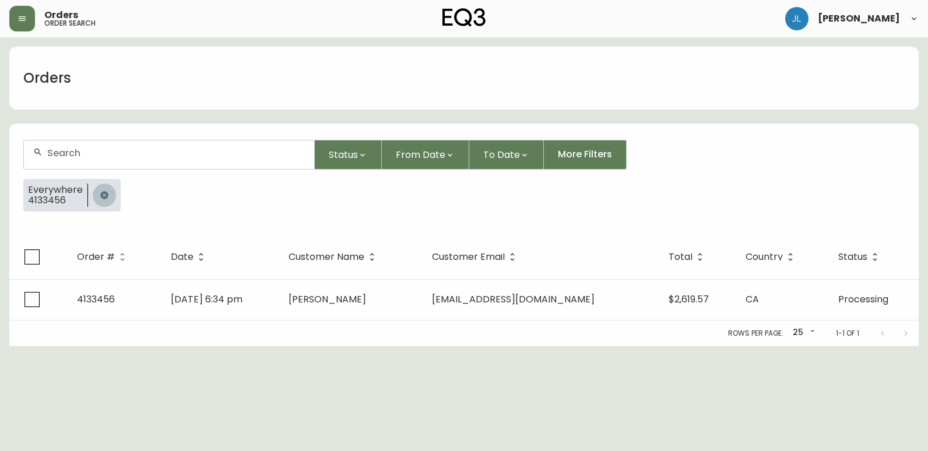
click at [107, 191] on button "button" at bounding box center [104, 195] width 23 height 23
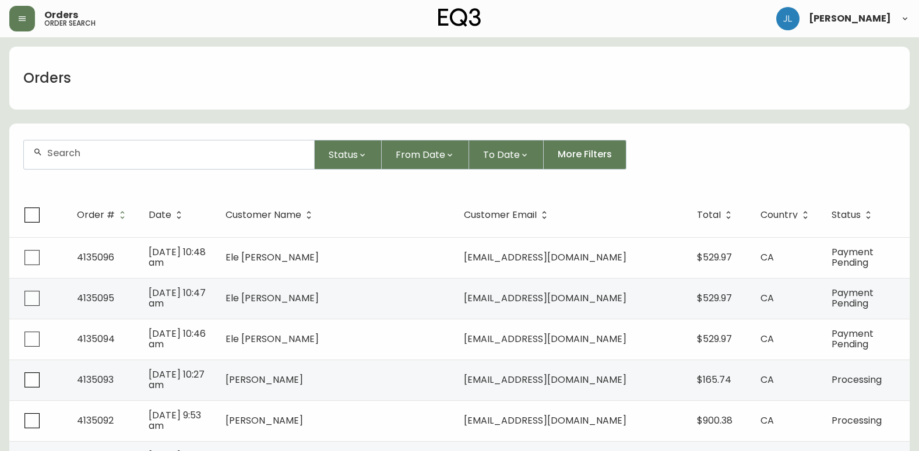
click at [145, 146] on div at bounding box center [169, 154] width 290 height 29
paste input "4133366"
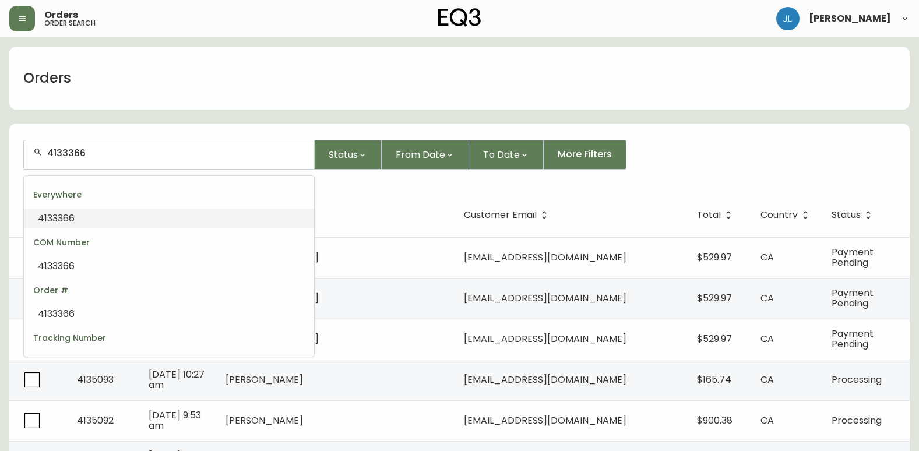
type input "4133366"
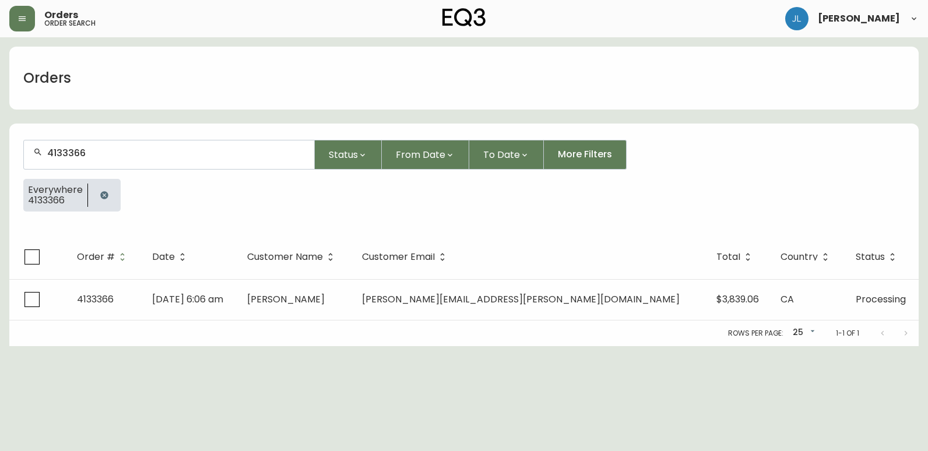
click at [237, 278] on th "Date" at bounding box center [190, 257] width 94 height 44
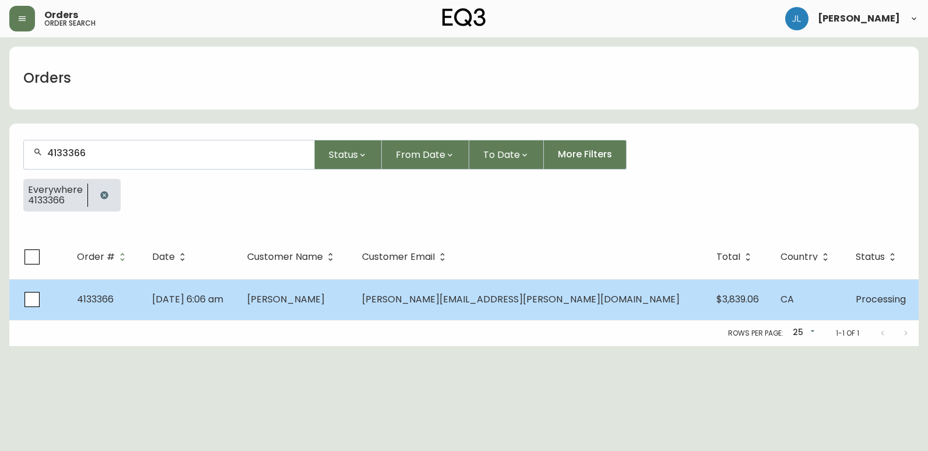
click at [237, 305] on td "[DATE] 6:06 am" at bounding box center [190, 299] width 94 height 41
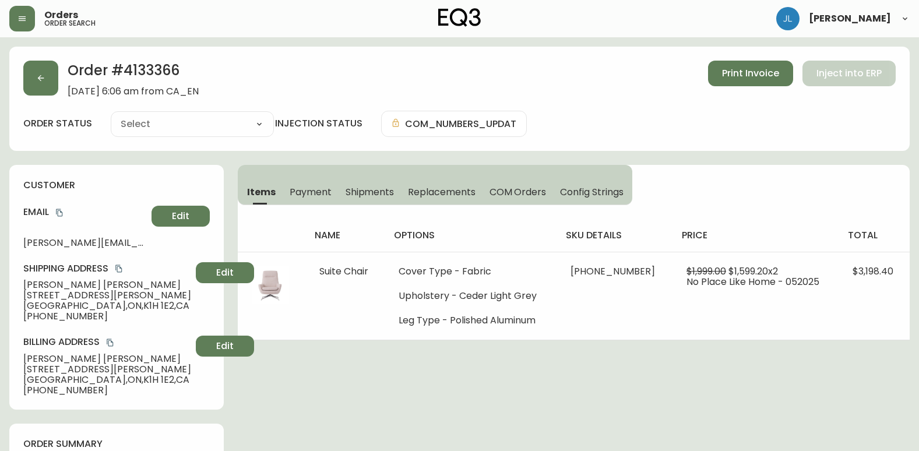
type input "Processing"
select select "PROCESSING"
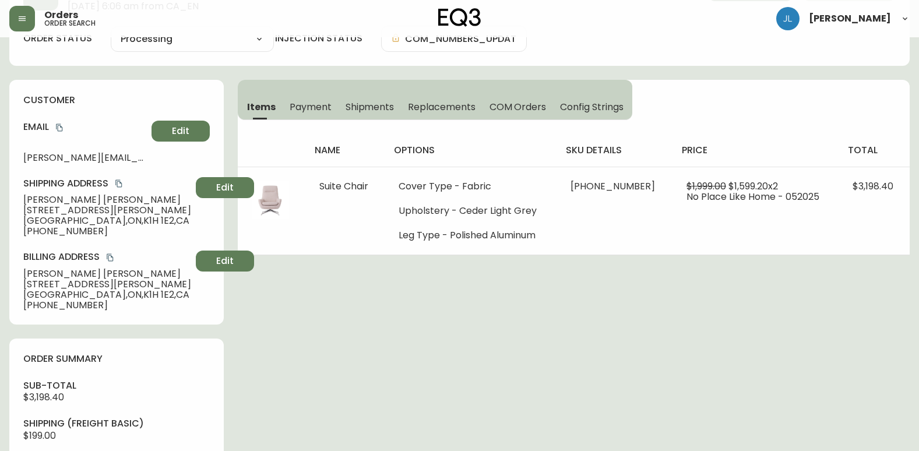
scroll to position [350, 0]
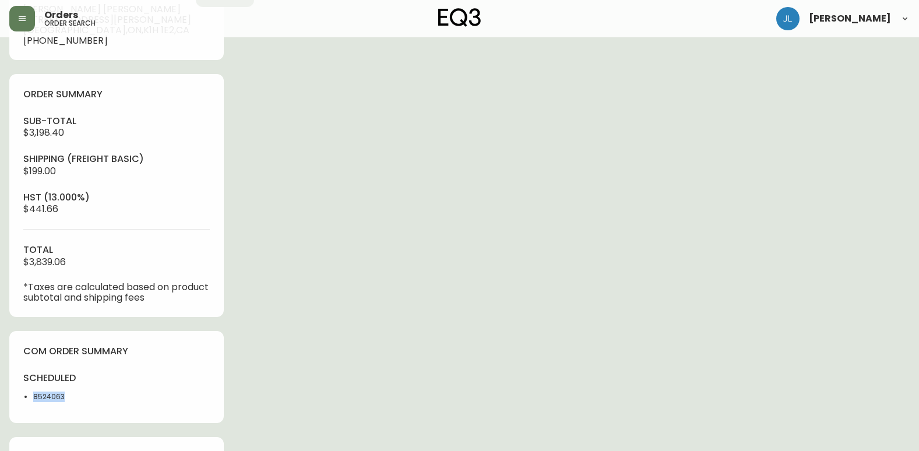
drag, startPoint x: 82, startPoint y: 397, endPoint x: 12, endPoint y: 397, distance: 69.3
click at [12, 397] on div "com order summary scheduled 8524063" at bounding box center [116, 377] width 214 height 93
copy li "8524063"
click at [45, 88] on h4 "order summary" at bounding box center [116, 94] width 186 height 13
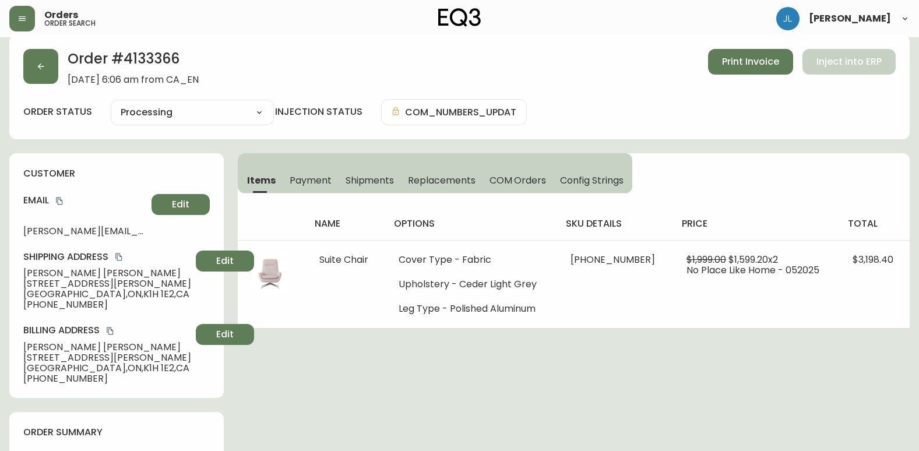
scroll to position [0, 0]
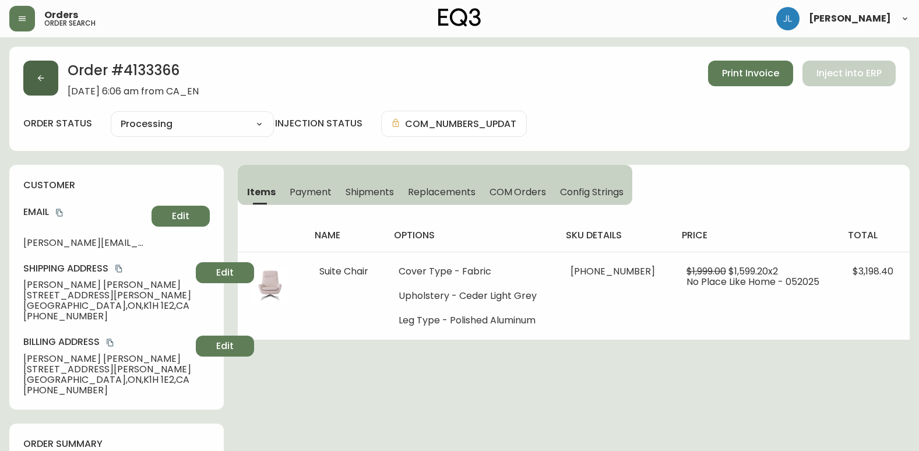
click at [54, 73] on button "button" at bounding box center [40, 78] width 35 height 35
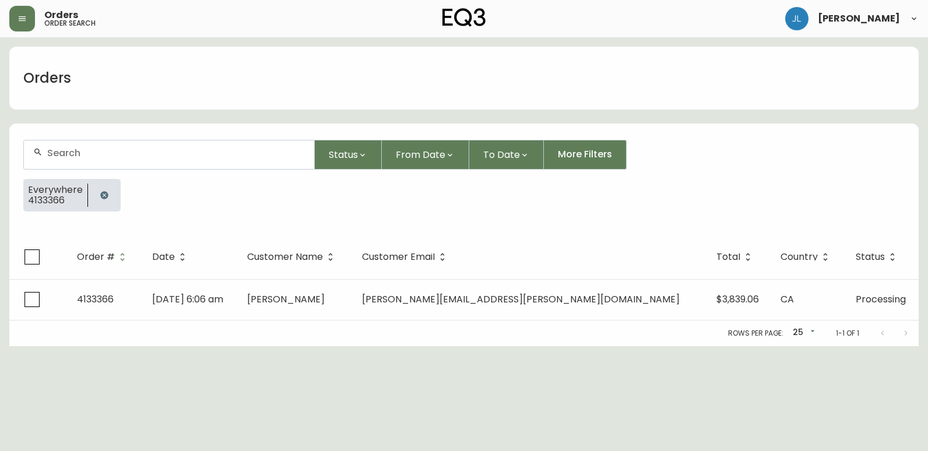
click at [104, 195] on icon "button" at bounding box center [104, 195] width 9 height 9
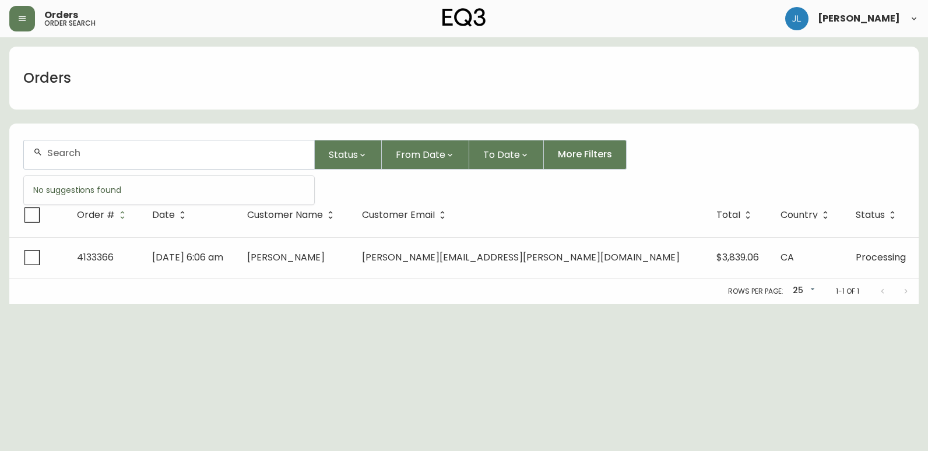
click at [111, 149] on input "text" at bounding box center [176, 152] width 258 height 11
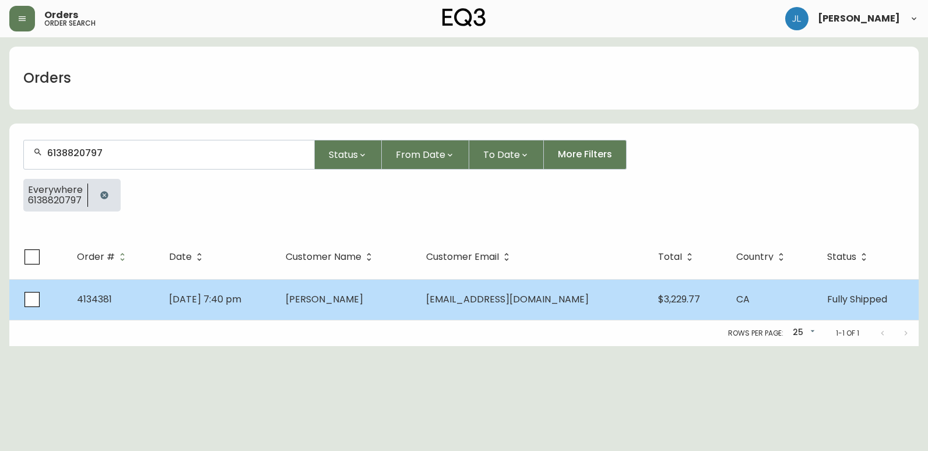
type input "6138820797"
click at [363, 300] on span "[PERSON_NAME]" at bounding box center [325, 299] width 78 height 13
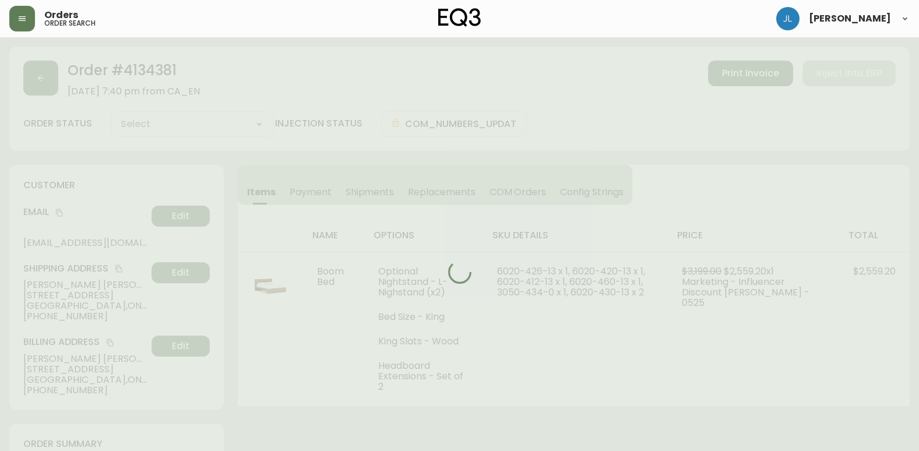
type input "Fully Shipped"
select select "FULLY_SHIPPED"
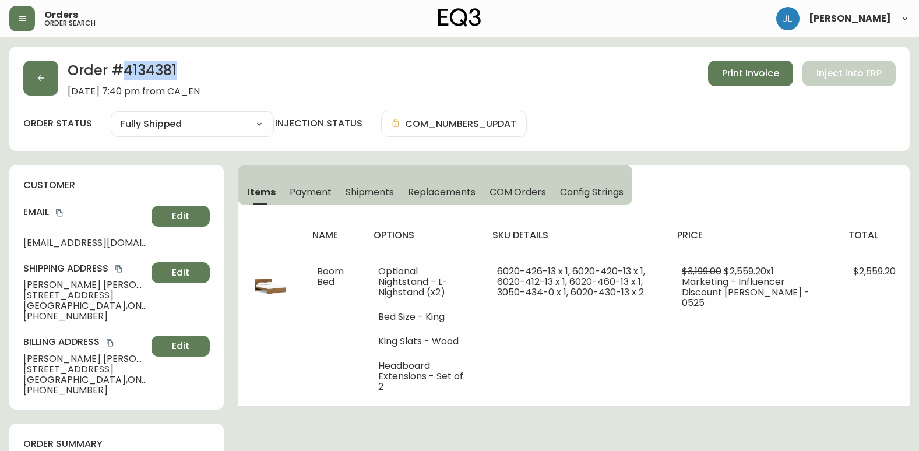
drag, startPoint x: 193, startPoint y: 72, endPoint x: 124, endPoint y: 77, distance: 69.5
click at [124, 77] on h2 "Order # 4134381" at bounding box center [134, 74] width 132 height 26
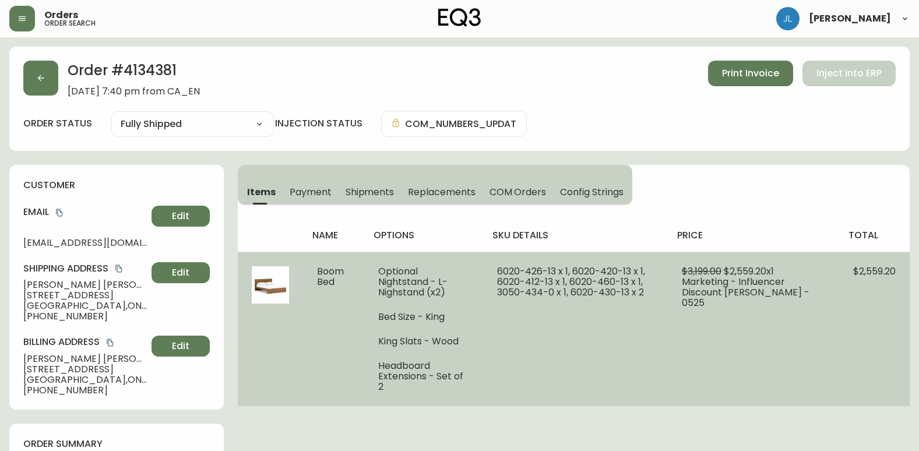
drag, startPoint x: 801, startPoint y: 140, endPoint x: 590, endPoint y: 269, distance: 247.1
